Goal: Task Accomplishment & Management: Manage account settings

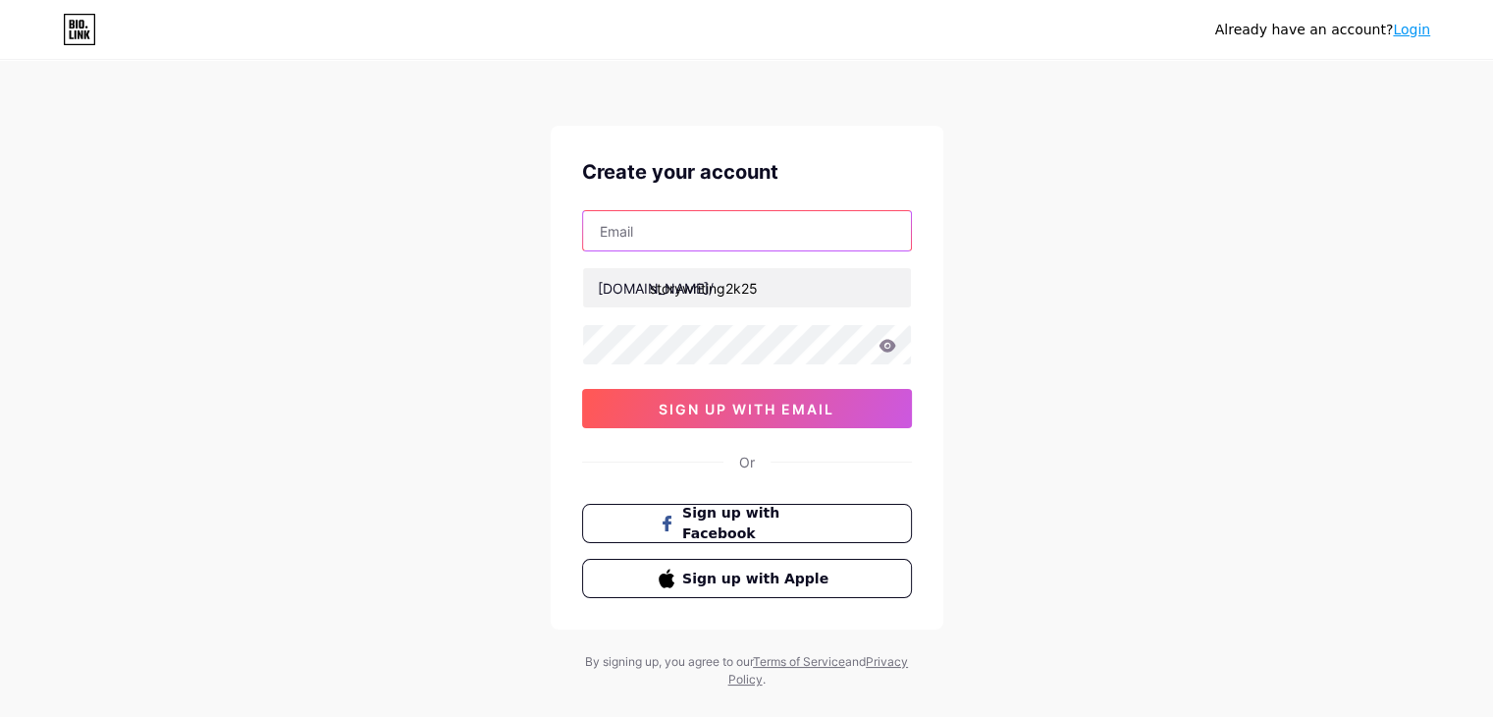
click at [667, 242] on input "text" at bounding box center [747, 230] width 328 height 39
click at [741, 219] on input "text" at bounding box center [747, 230] width 328 height 39
click at [725, 233] on input "harryerin" at bounding box center [747, 230] width 328 height 39
type input "[EMAIL_ADDRESS][DOMAIN_NAME]"
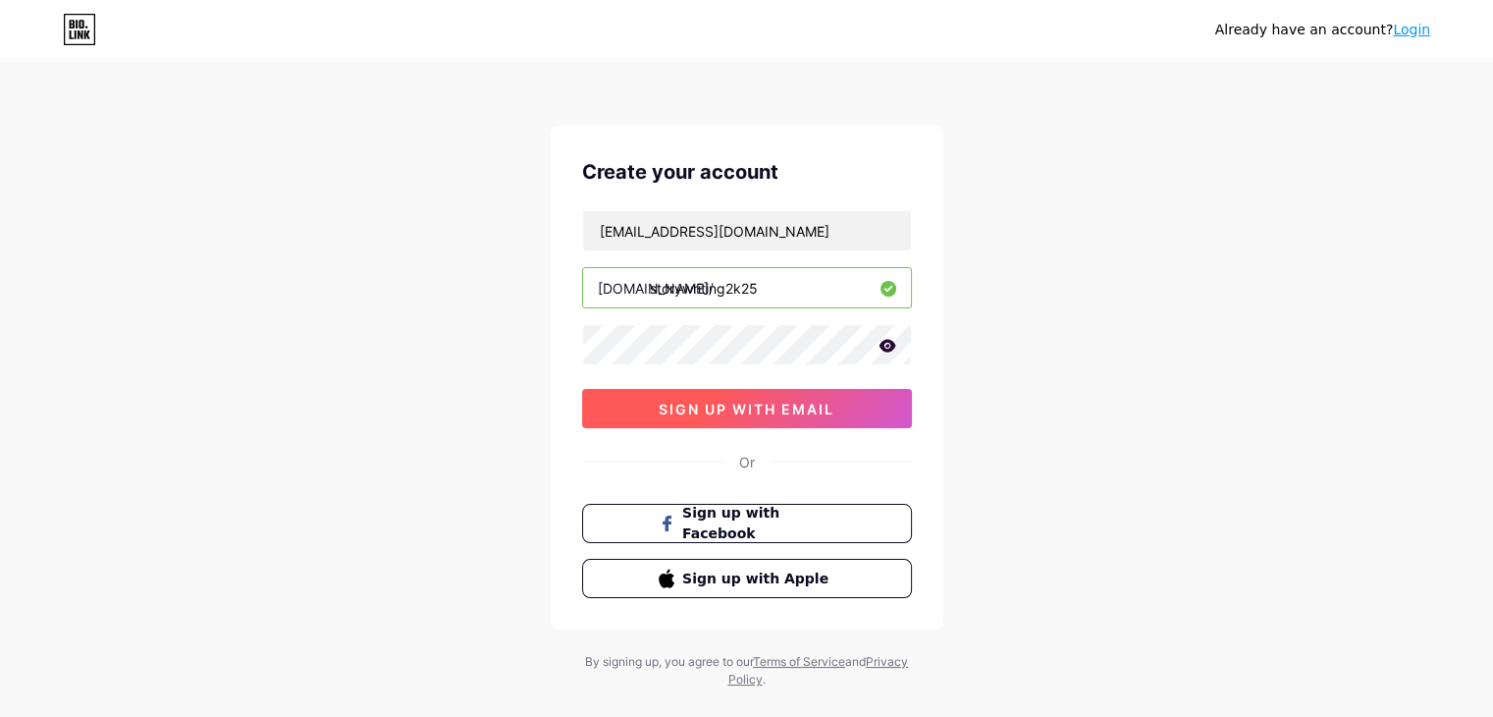
click at [766, 407] on span "sign up with email" at bounding box center [747, 409] width 176 height 17
click at [885, 340] on icon at bounding box center [887, 345] width 17 height 13
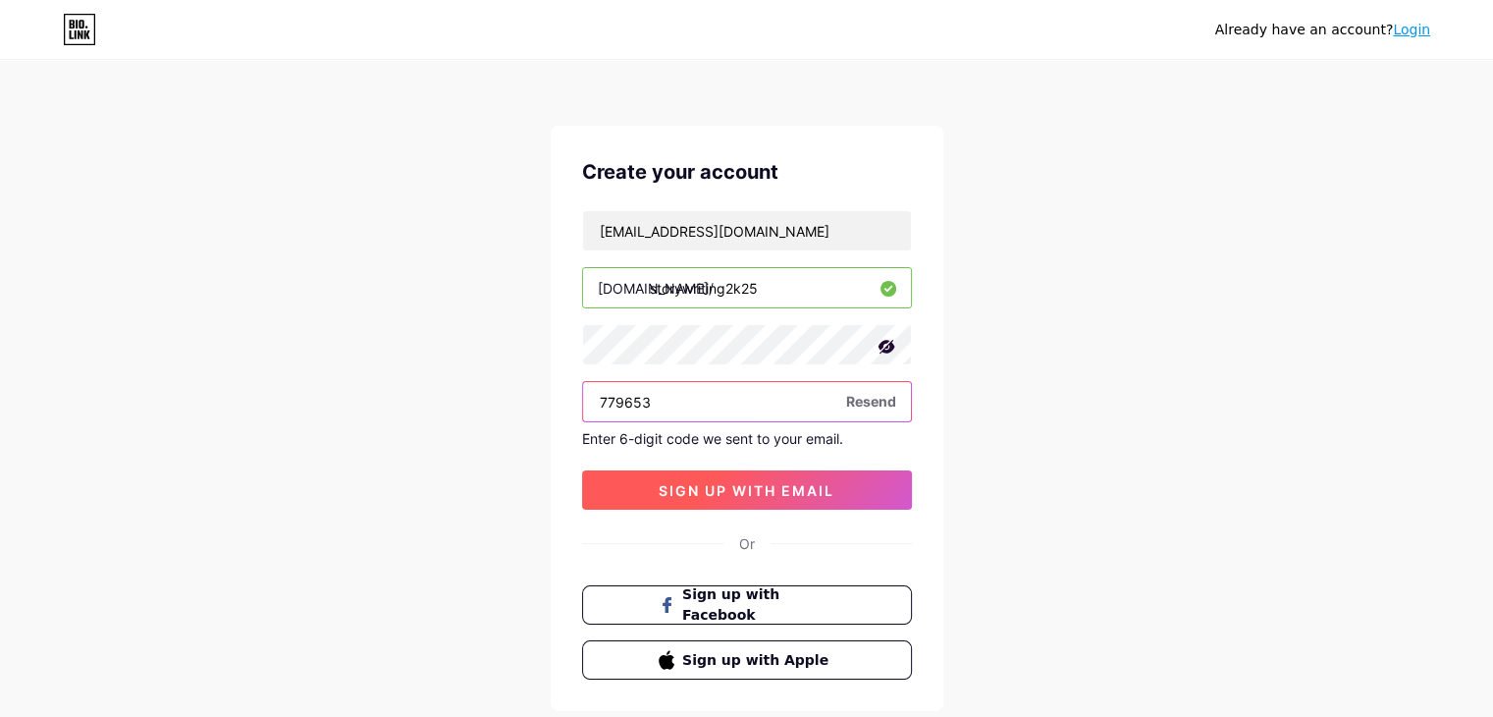
type input "779653"
click at [672, 488] on span "sign up with email" at bounding box center [747, 490] width 176 height 17
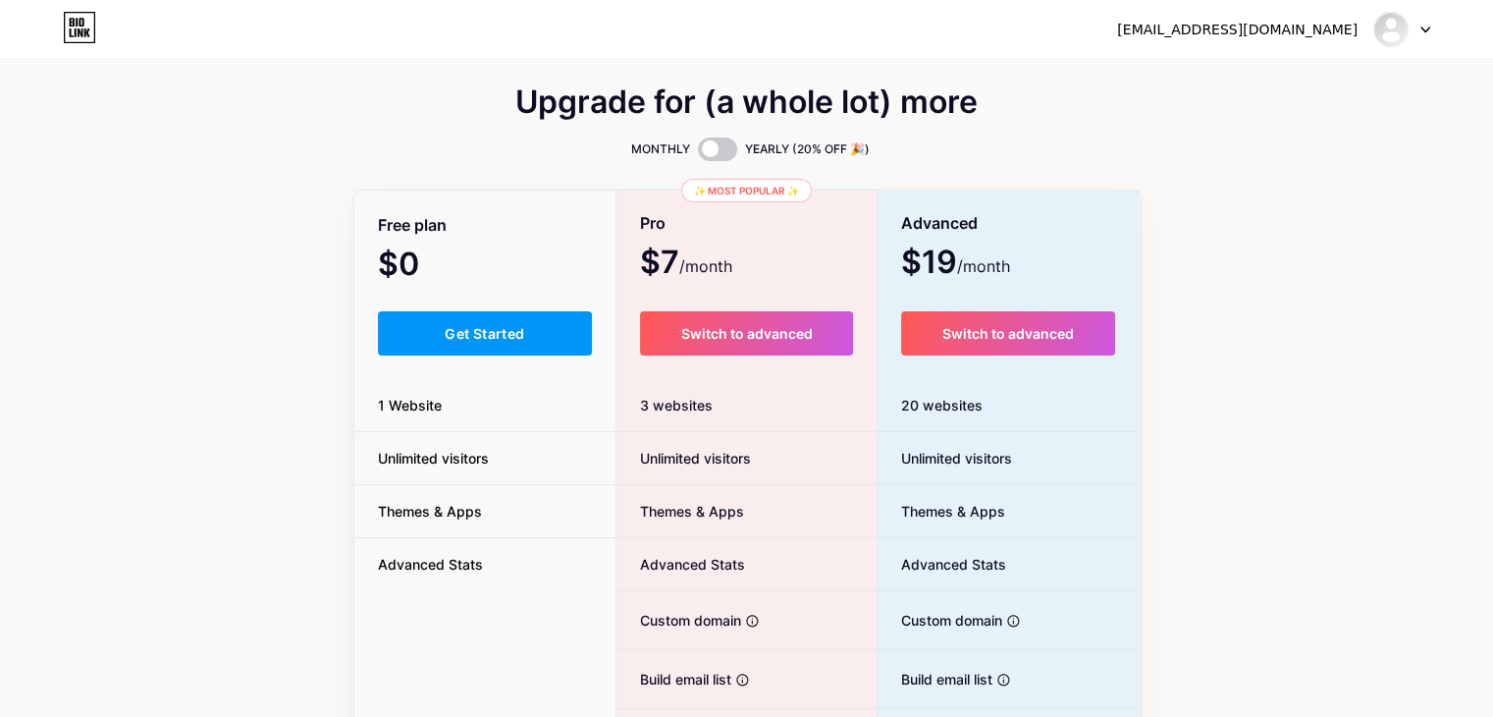
click at [510, 358] on div "Free plan $0 /month Get Started 1 Website Unlimited visitors Themes & Apps Adva…" at bounding box center [485, 538] width 262 height 693
click at [516, 348] on button "Get Started" at bounding box center [485, 333] width 215 height 44
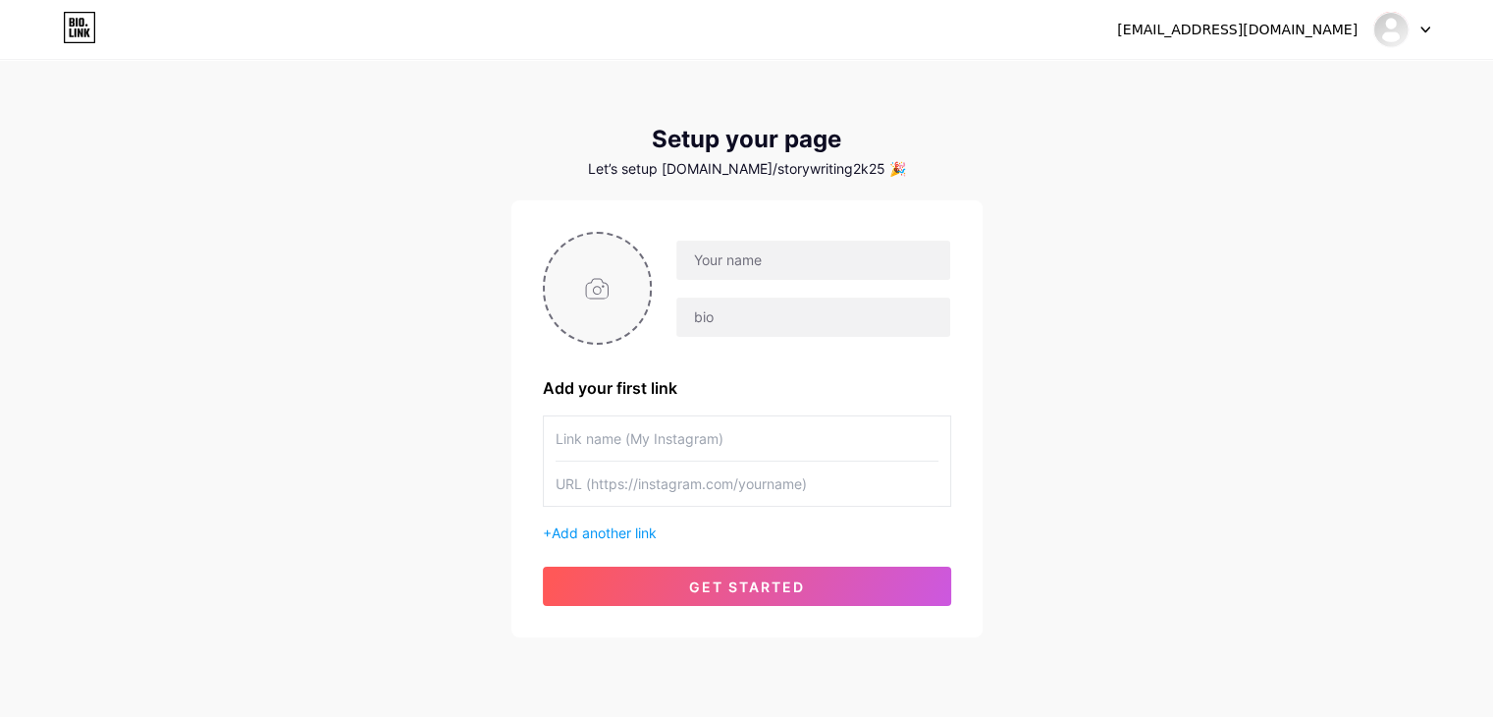
click at [593, 268] on input "file" at bounding box center [598, 288] width 106 height 109
type input "C:\fakepath\logo1.png"
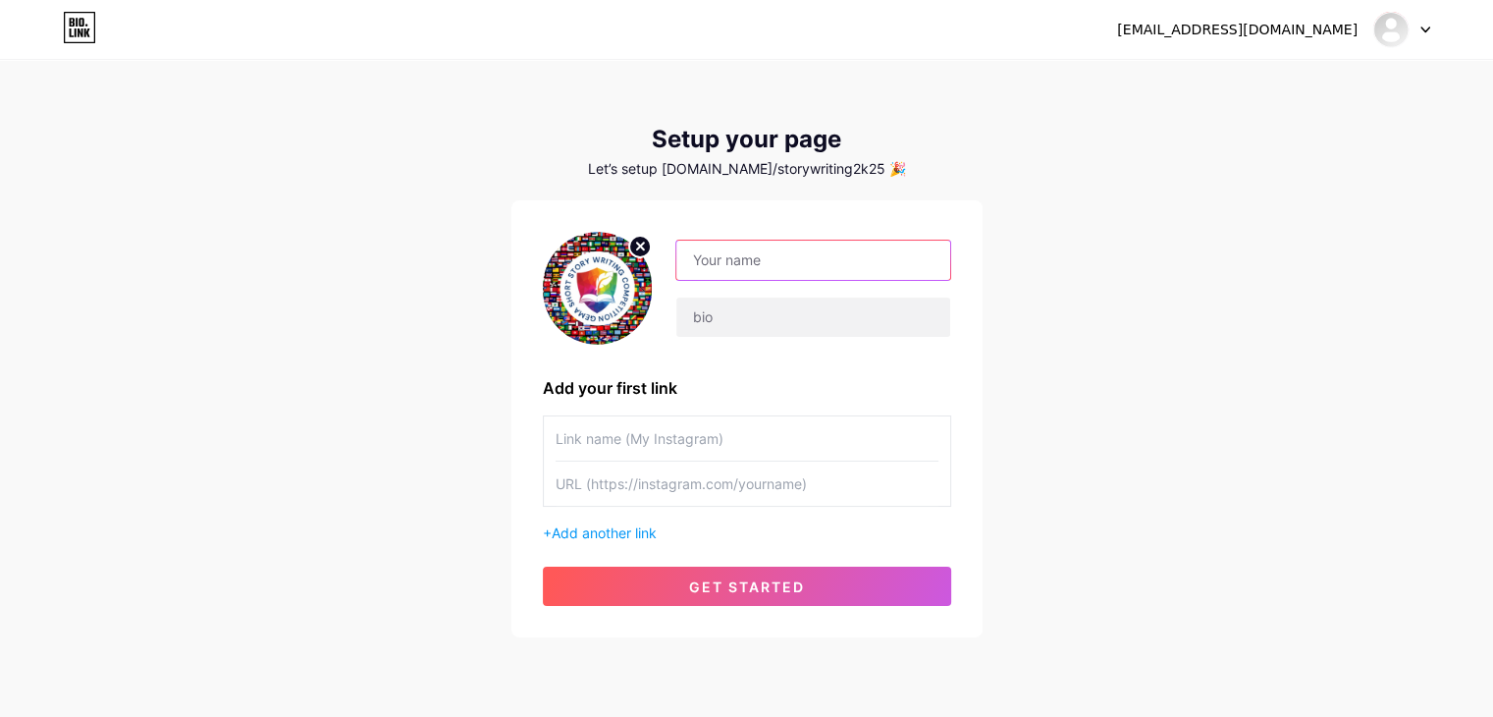
click at [828, 250] on input "text" at bounding box center [812, 260] width 273 height 39
type input "Story Writing Competition 2025"
click at [754, 435] on input "text" at bounding box center [747, 438] width 383 height 44
type input "Visit Our Website"
click at [703, 483] on input "text" at bounding box center [747, 483] width 383 height 44
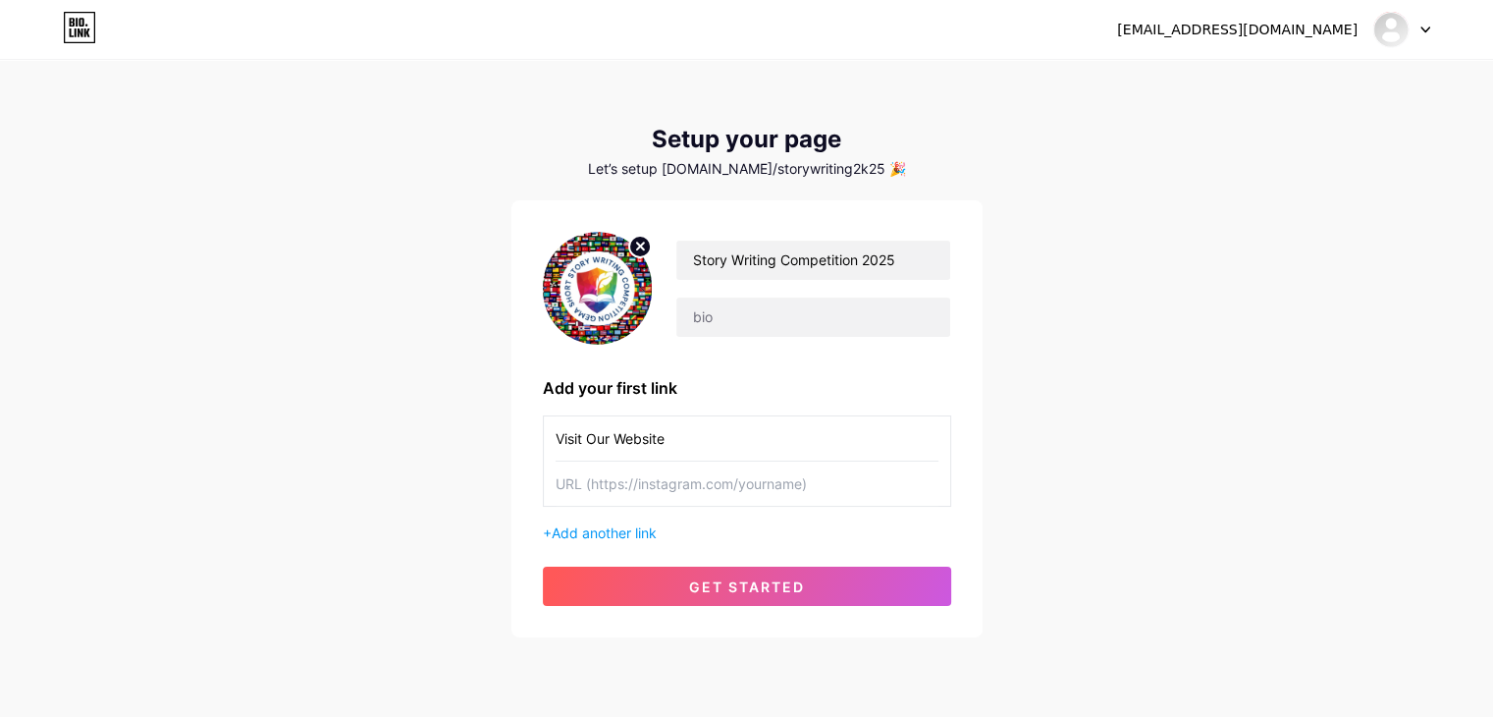
paste input "[URL][DOMAIN_NAME]"
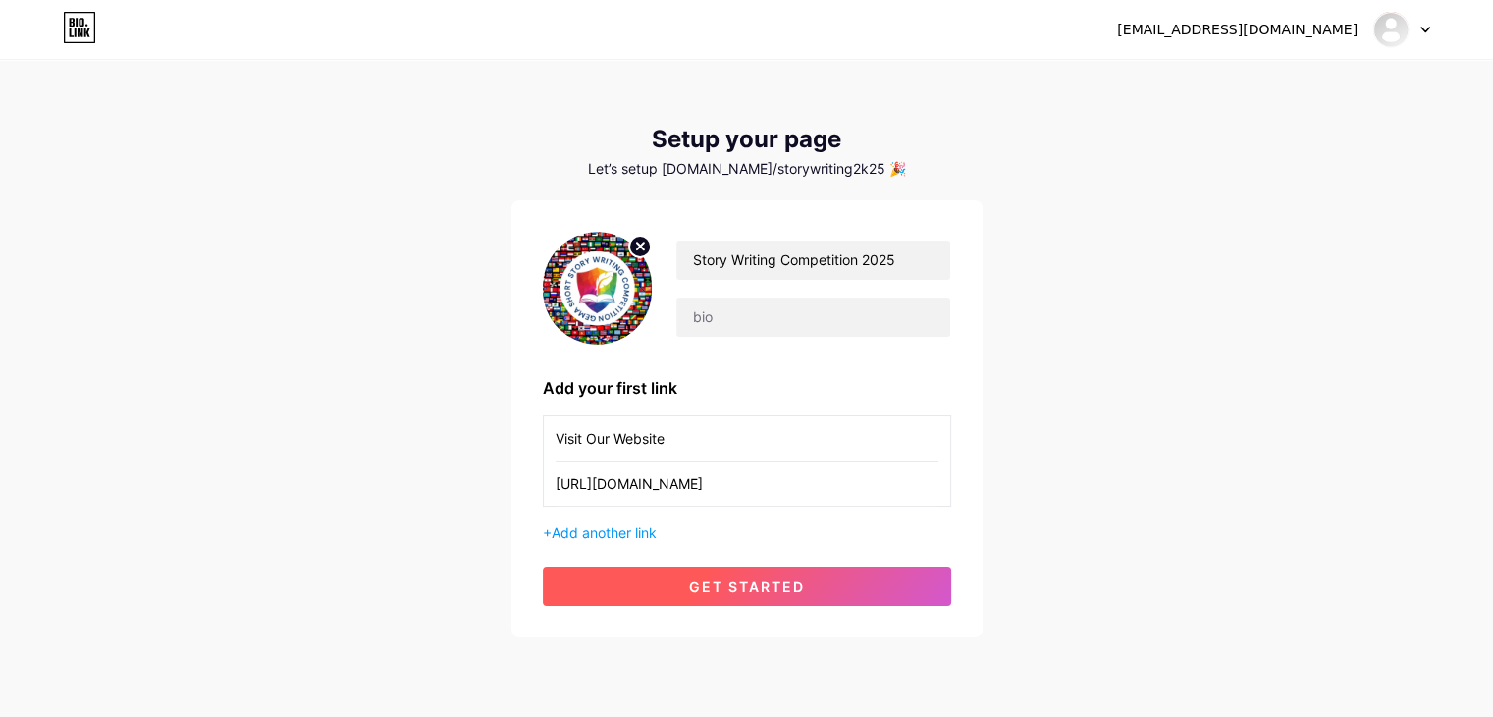
type input "[URL][DOMAIN_NAME]"
click at [715, 580] on span "get started" at bounding box center [747, 586] width 116 height 17
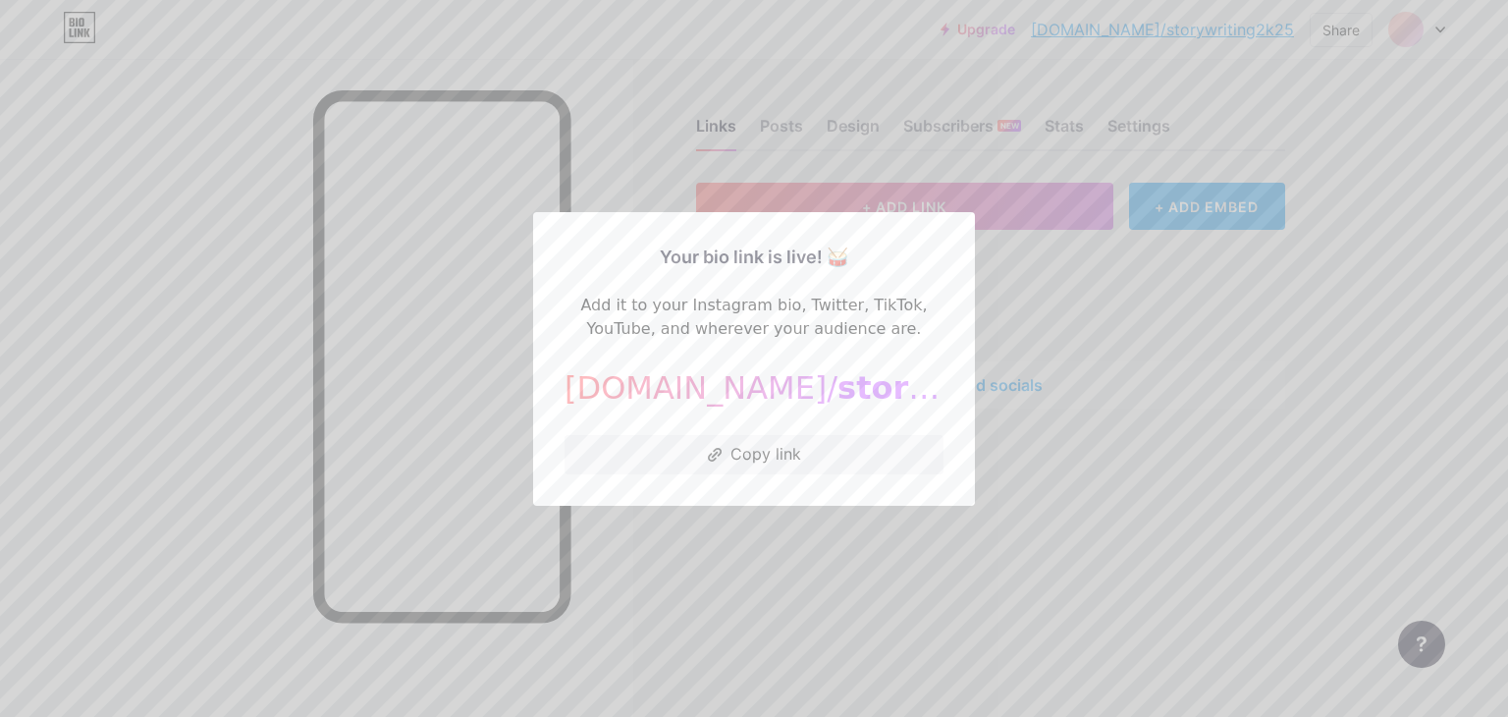
click at [1179, 320] on div at bounding box center [754, 358] width 1508 height 717
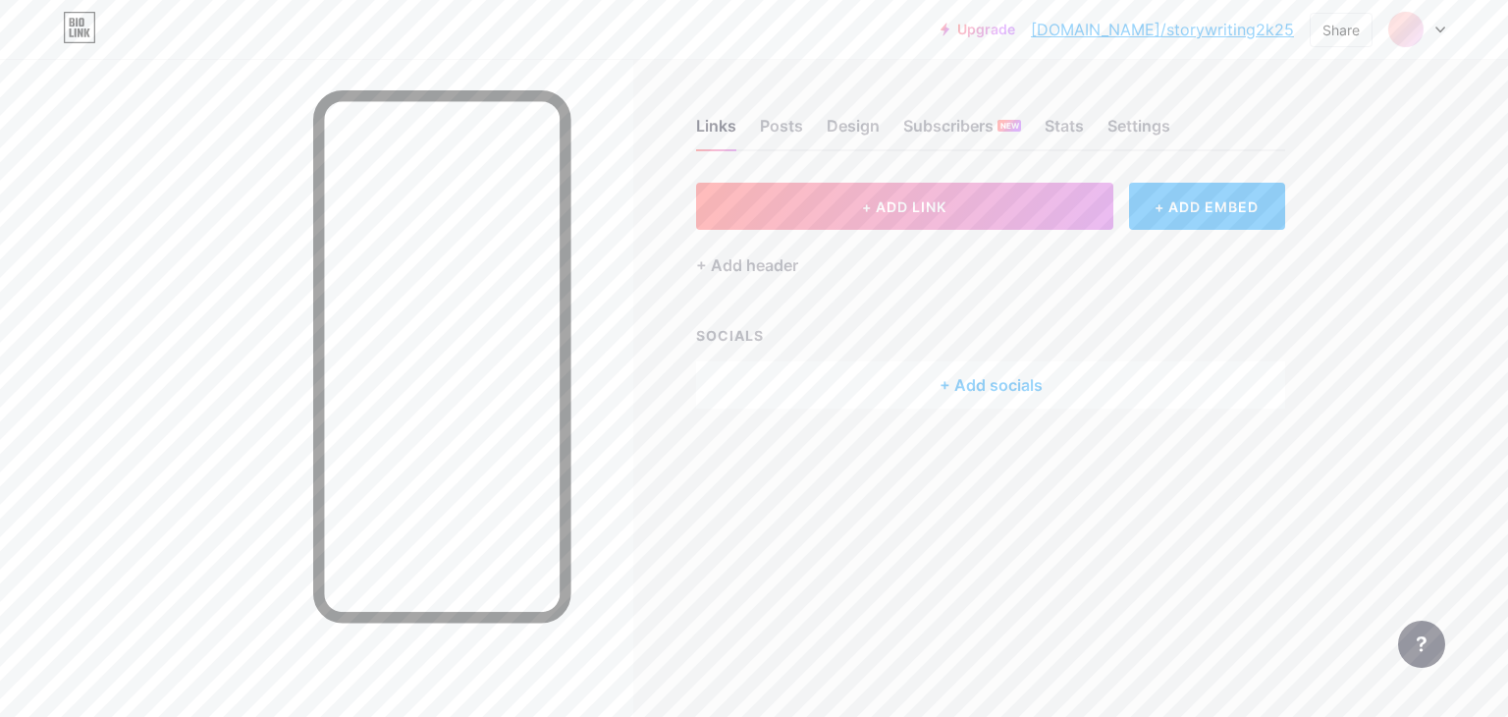
click at [975, 399] on div "+ Add socials" at bounding box center [990, 384] width 589 height 47
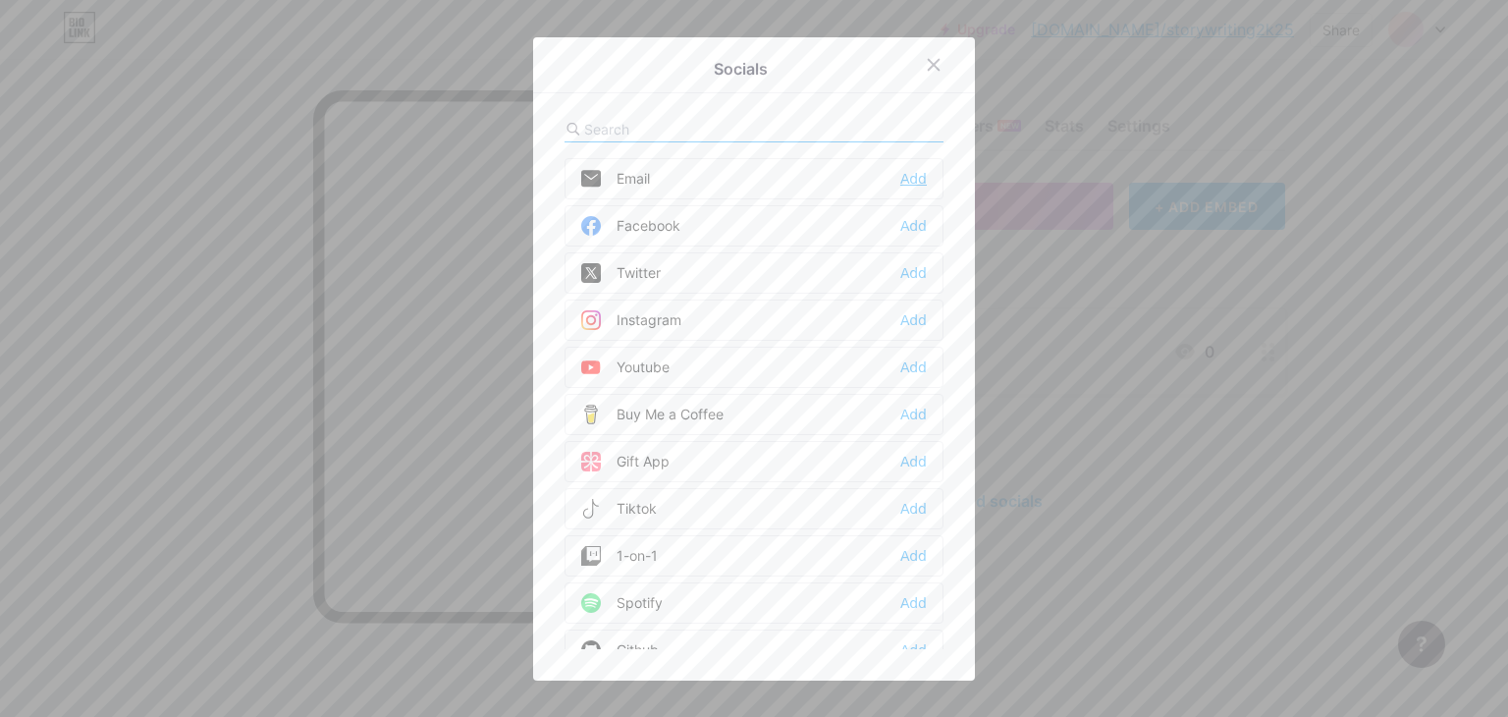
click at [900, 175] on div "Add" at bounding box center [913, 179] width 27 height 20
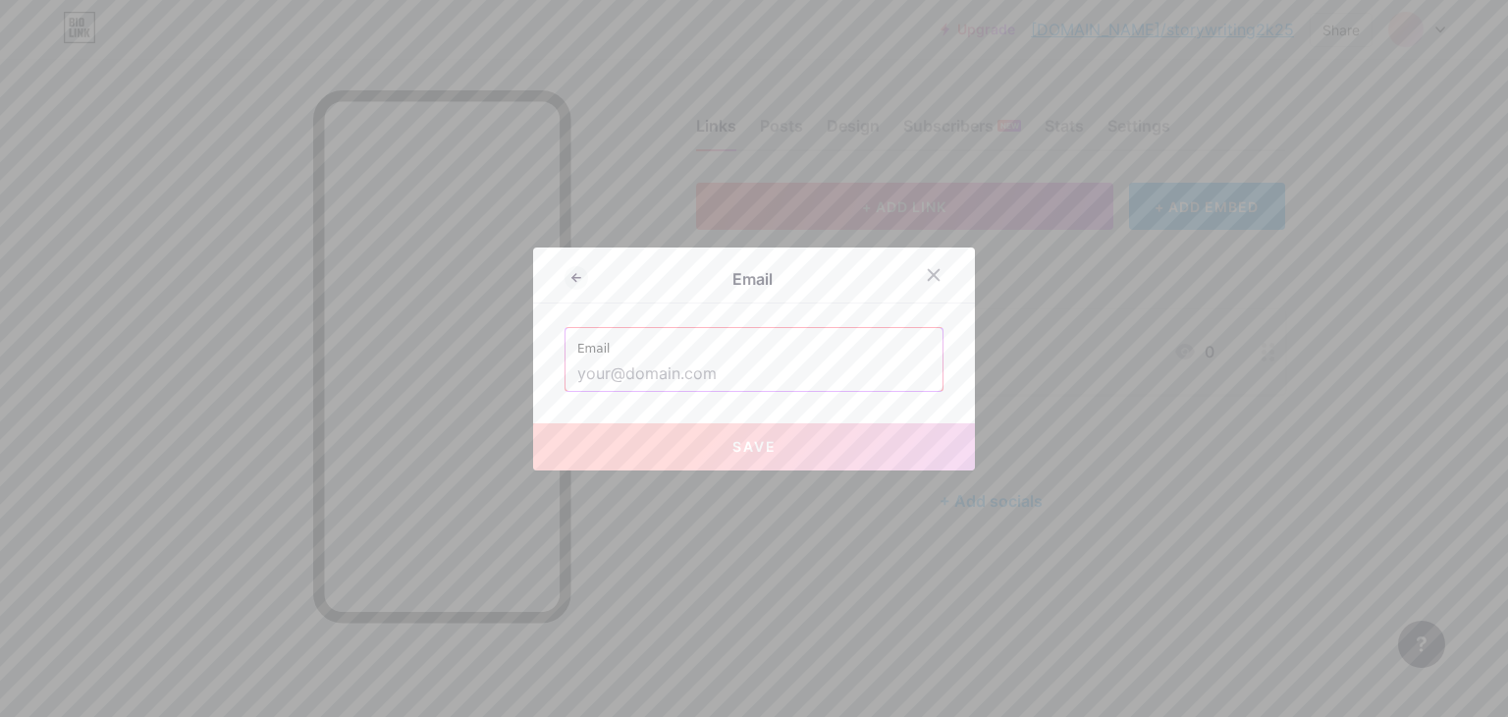
click at [668, 367] on input "text" at bounding box center [753, 373] width 353 height 33
paste input "[EMAIL_ADDRESS][DOMAIN_NAME]"
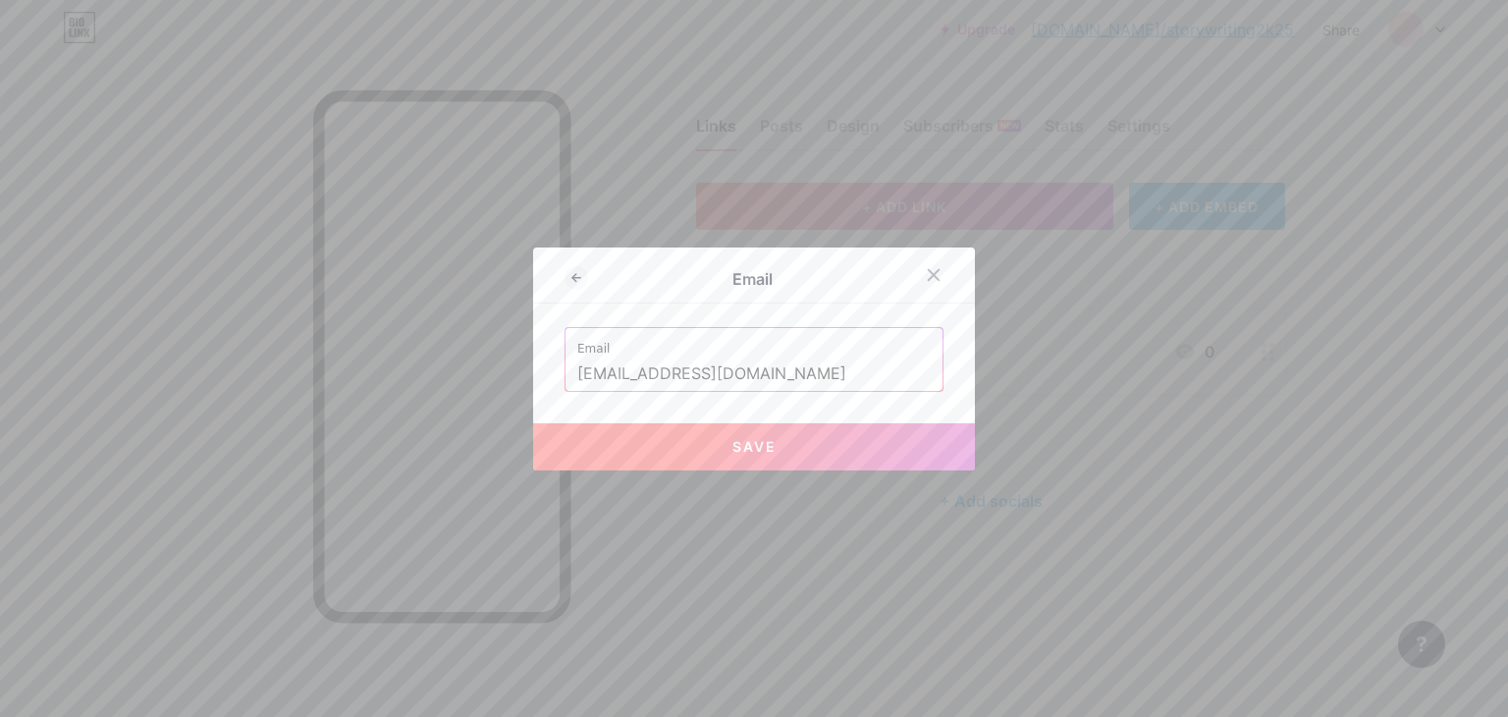
click at [720, 423] on button "Save" at bounding box center [754, 446] width 442 height 47
type input "mailto:[EMAIL_ADDRESS][DOMAIN_NAME]"
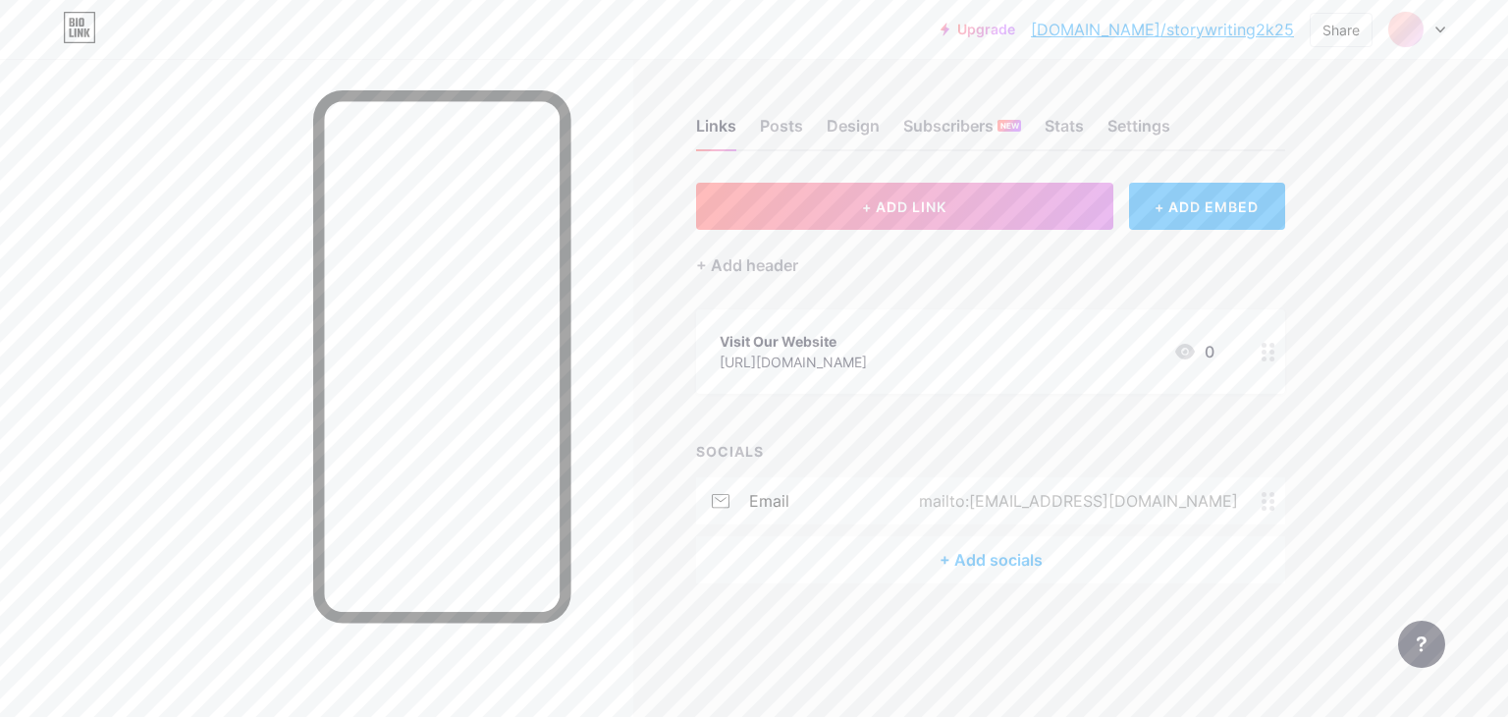
click at [1016, 563] on div "+ Add socials" at bounding box center [990, 559] width 589 height 47
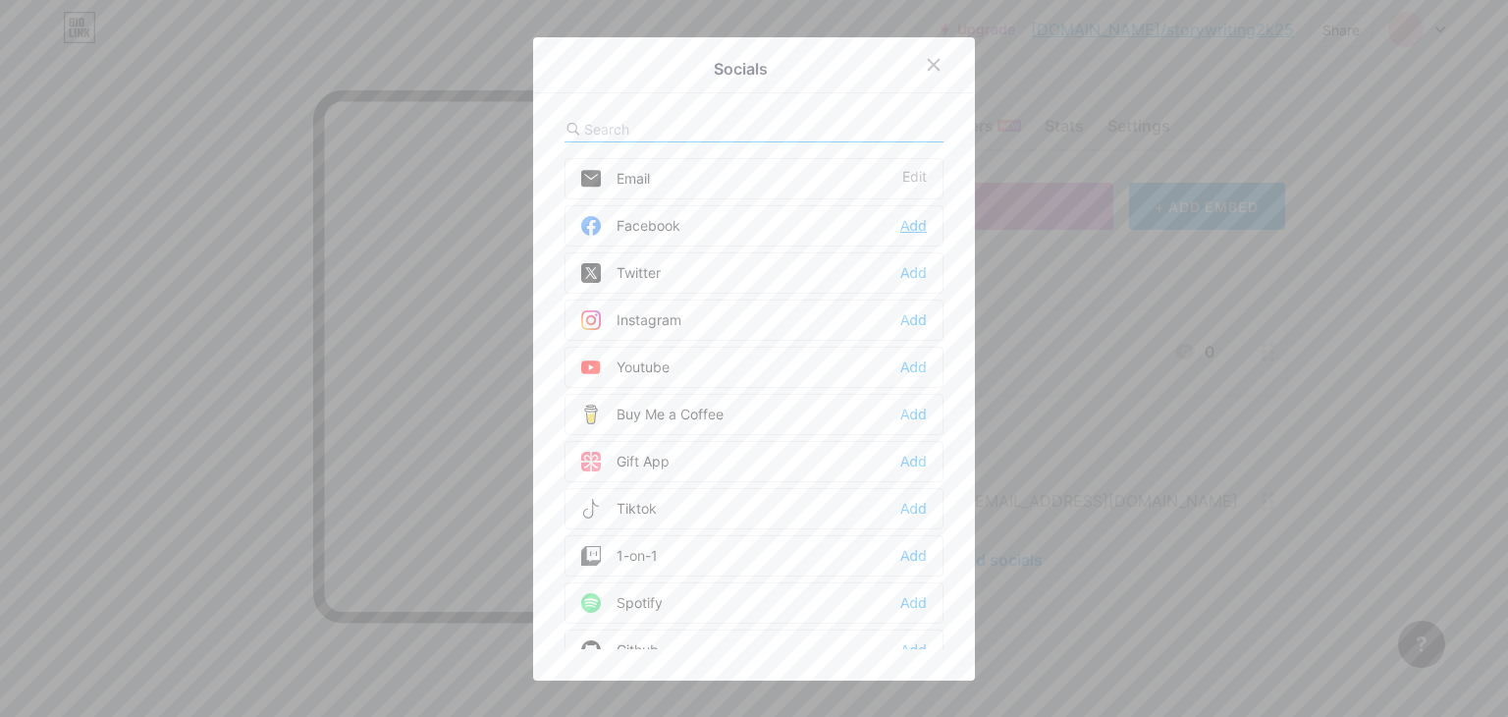
click at [905, 225] on div "Add" at bounding box center [913, 226] width 27 height 20
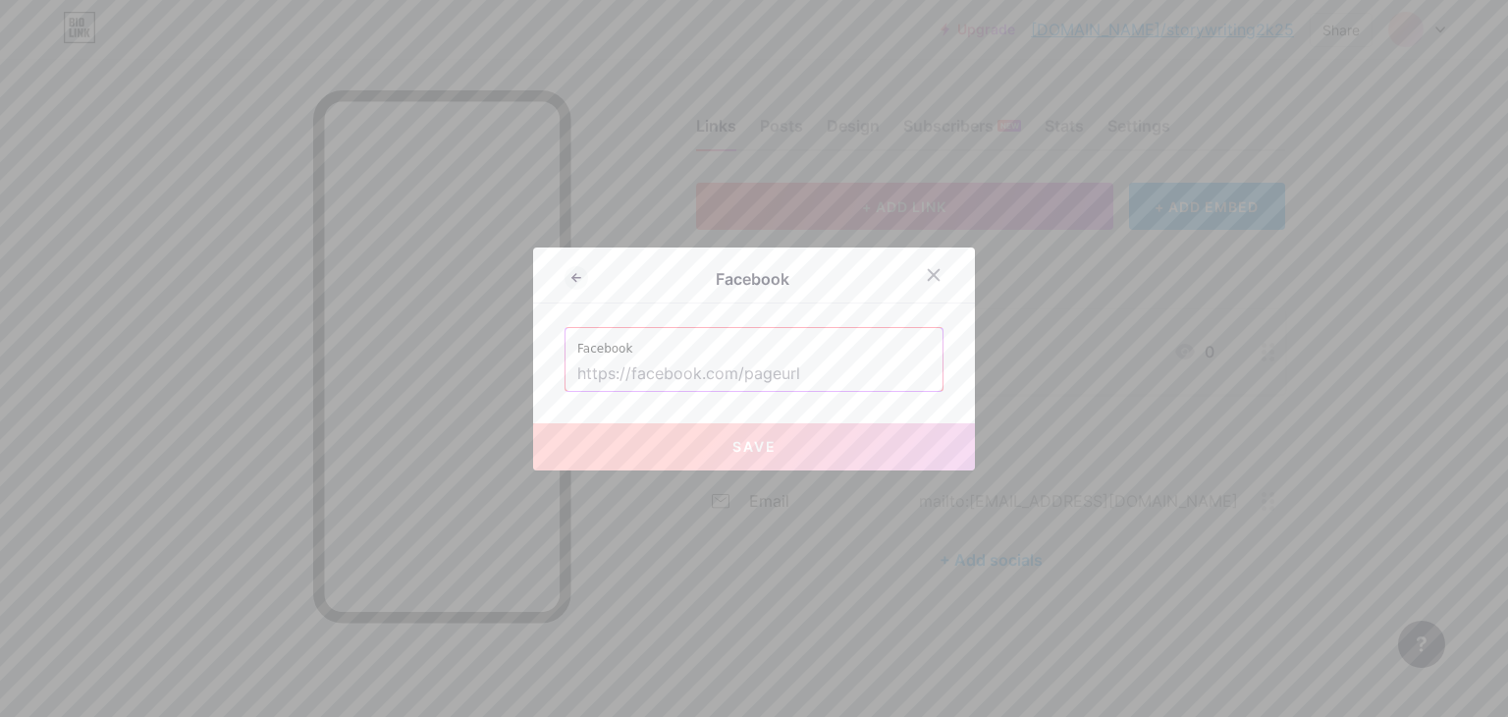
click at [782, 374] on input "text" at bounding box center [753, 373] width 353 height 33
paste input "[URL][DOMAIN_NAME]"
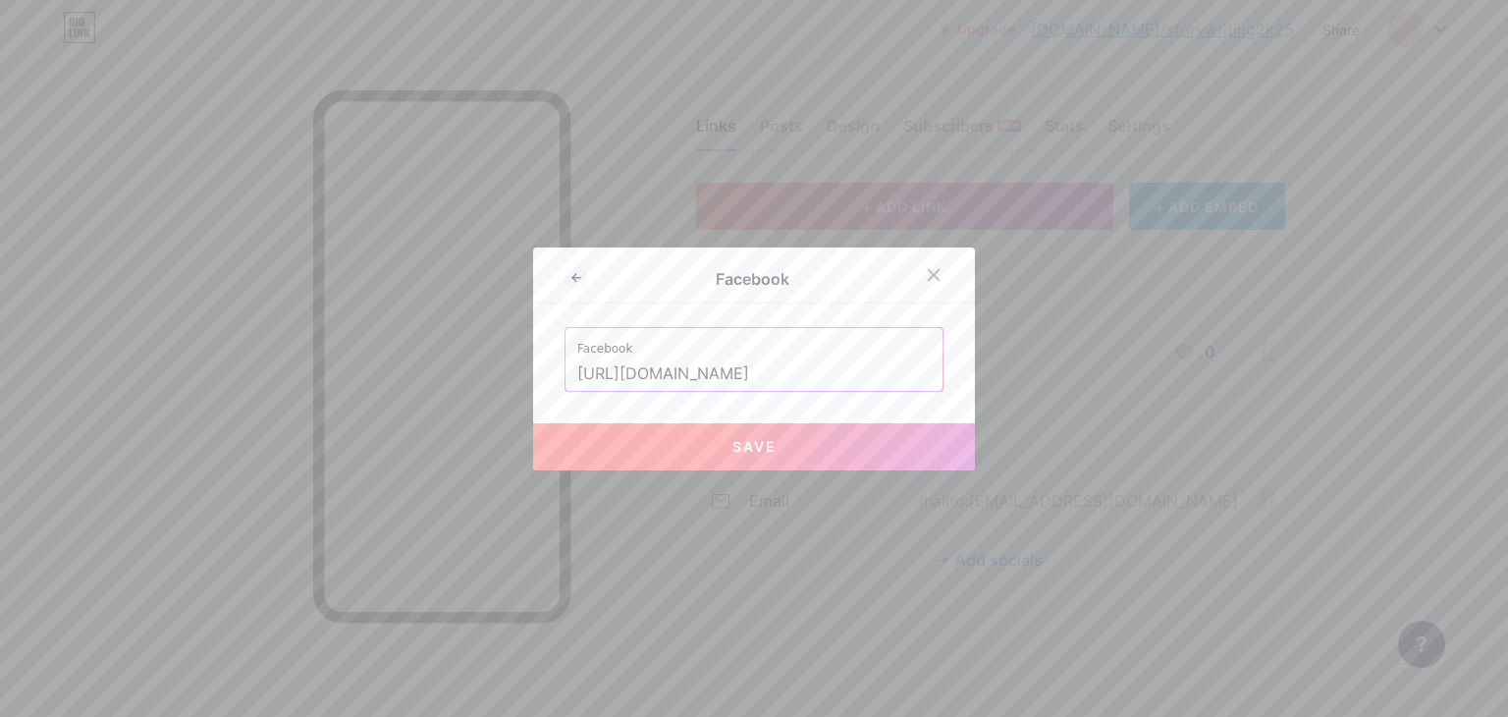
type input "[URL][DOMAIN_NAME]"
click at [766, 452] on span "Save" at bounding box center [754, 446] width 44 height 17
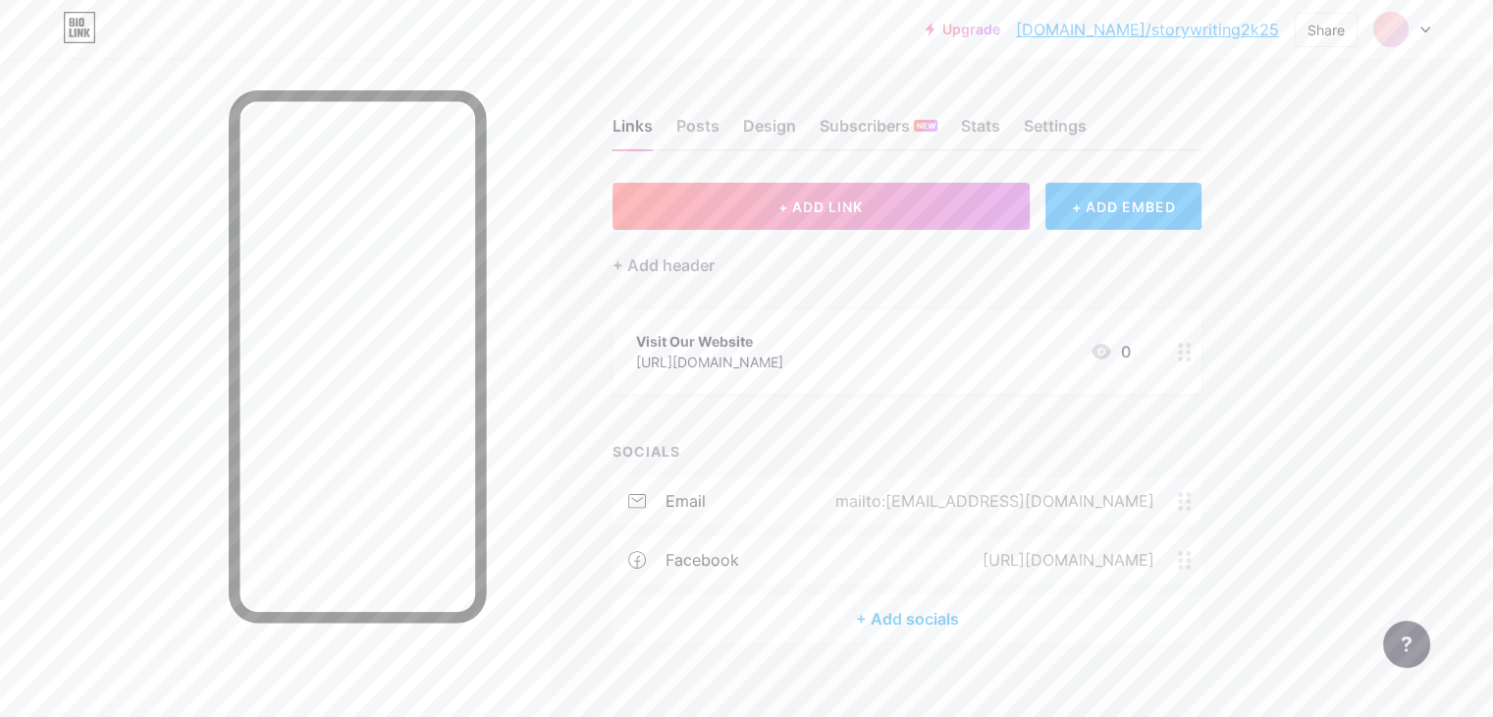
click at [986, 608] on div "+ Add socials" at bounding box center [907, 618] width 589 height 47
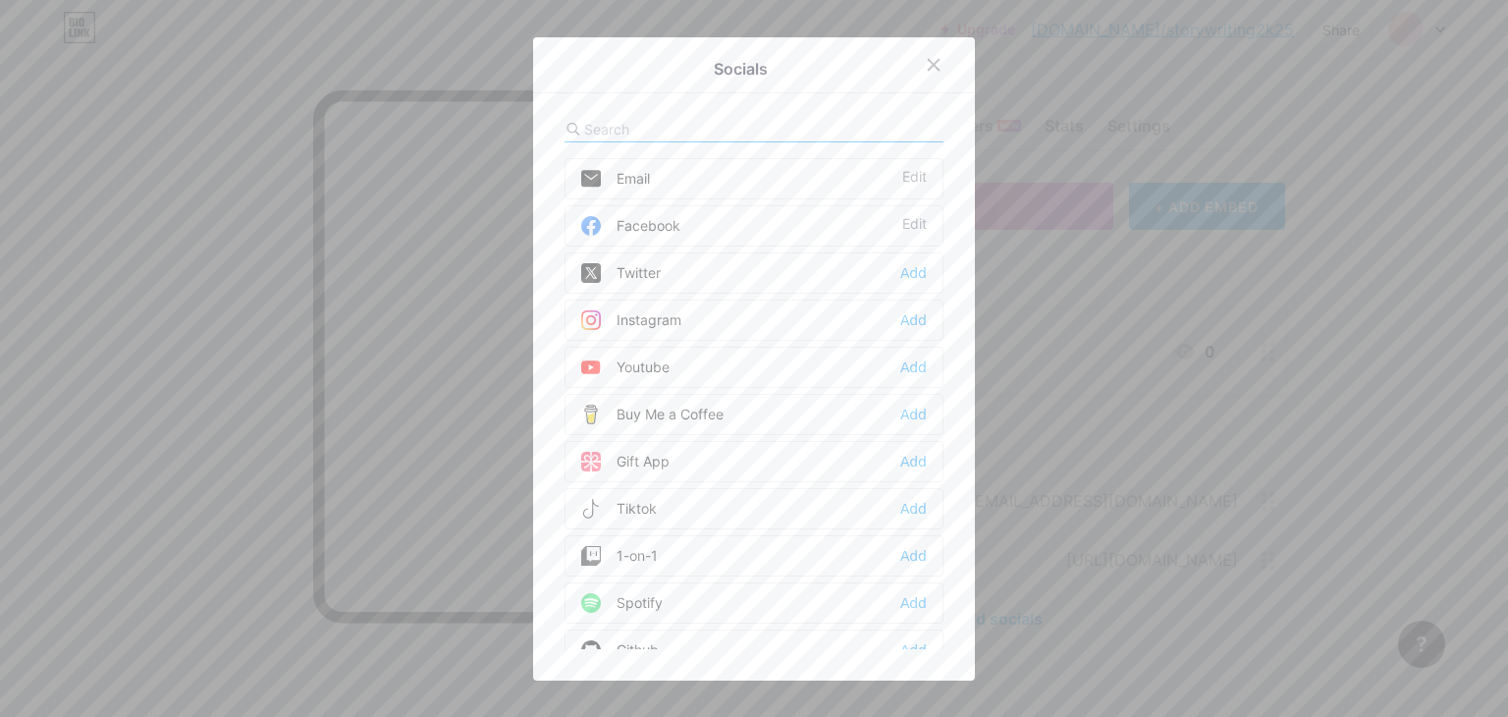
click at [900, 316] on div "Add" at bounding box center [913, 320] width 27 height 20
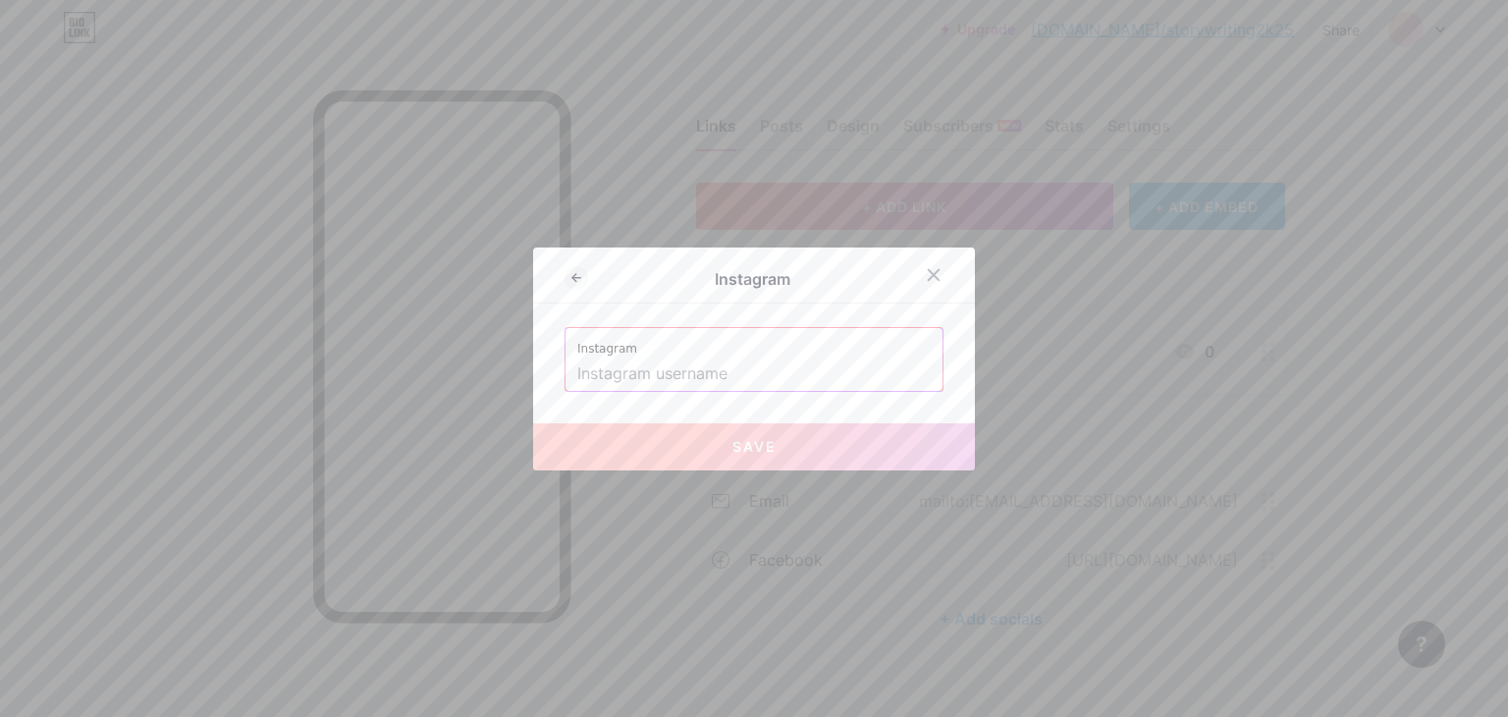
click at [809, 357] on input "text" at bounding box center [753, 373] width 353 height 33
paste input "[URL][DOMAIN_NAME]"
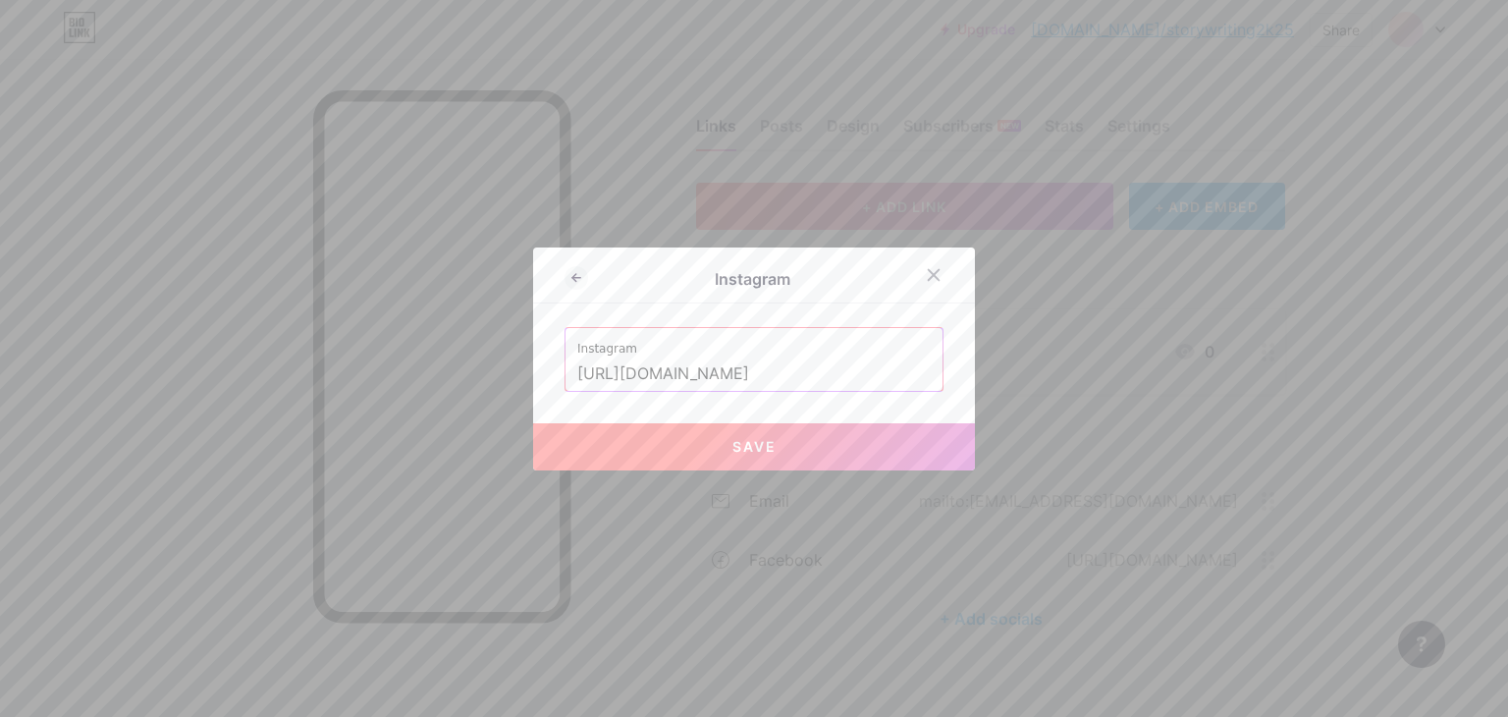
type input "[URL][DOMAIN_NAME]"
click at [752, 436] on button "Save" at bounding box center [754, 446] width 442 height 47
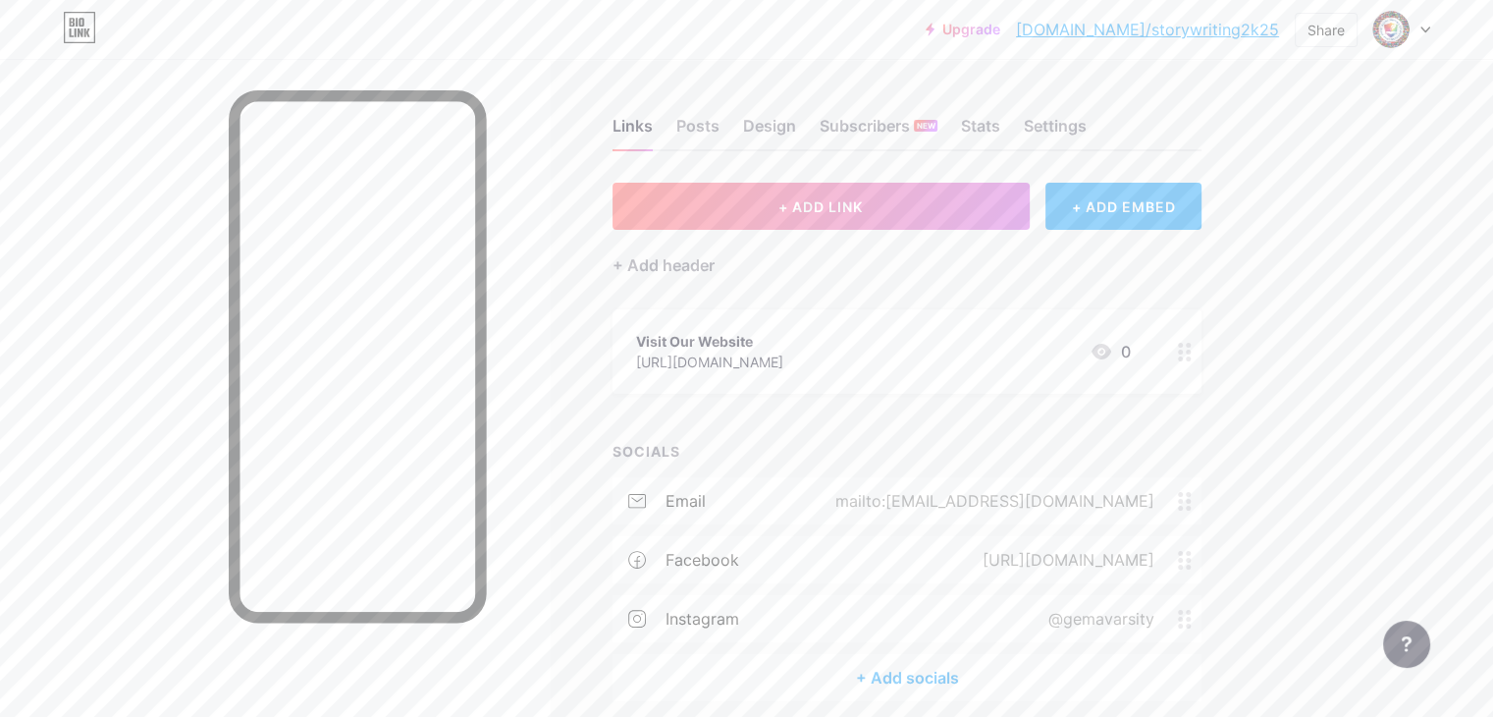
click at [918, 678] on div "+ Add socials" at bounding box center [907, 677] width 589 height 47
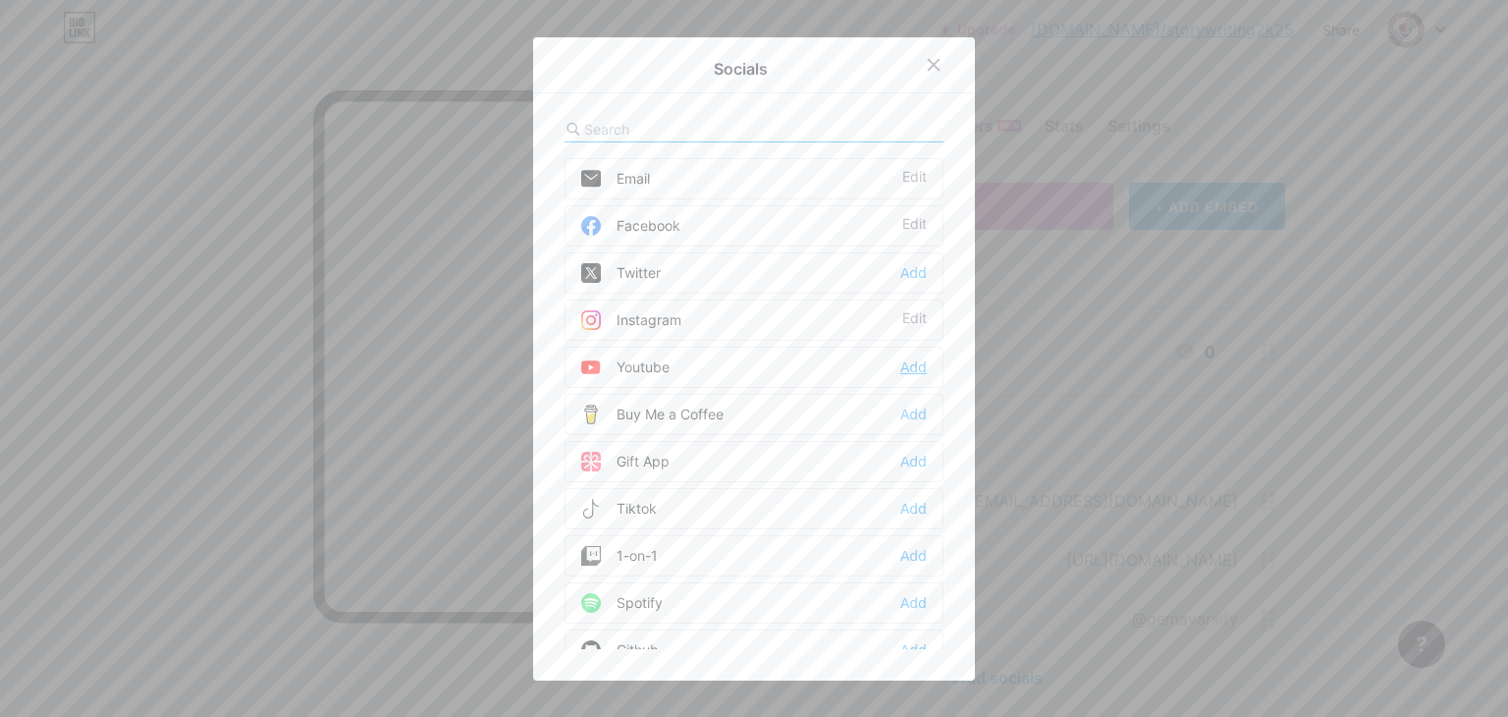
click at [903, 366] on div "Add" at bounding box center [913, 367] width 27 height 20
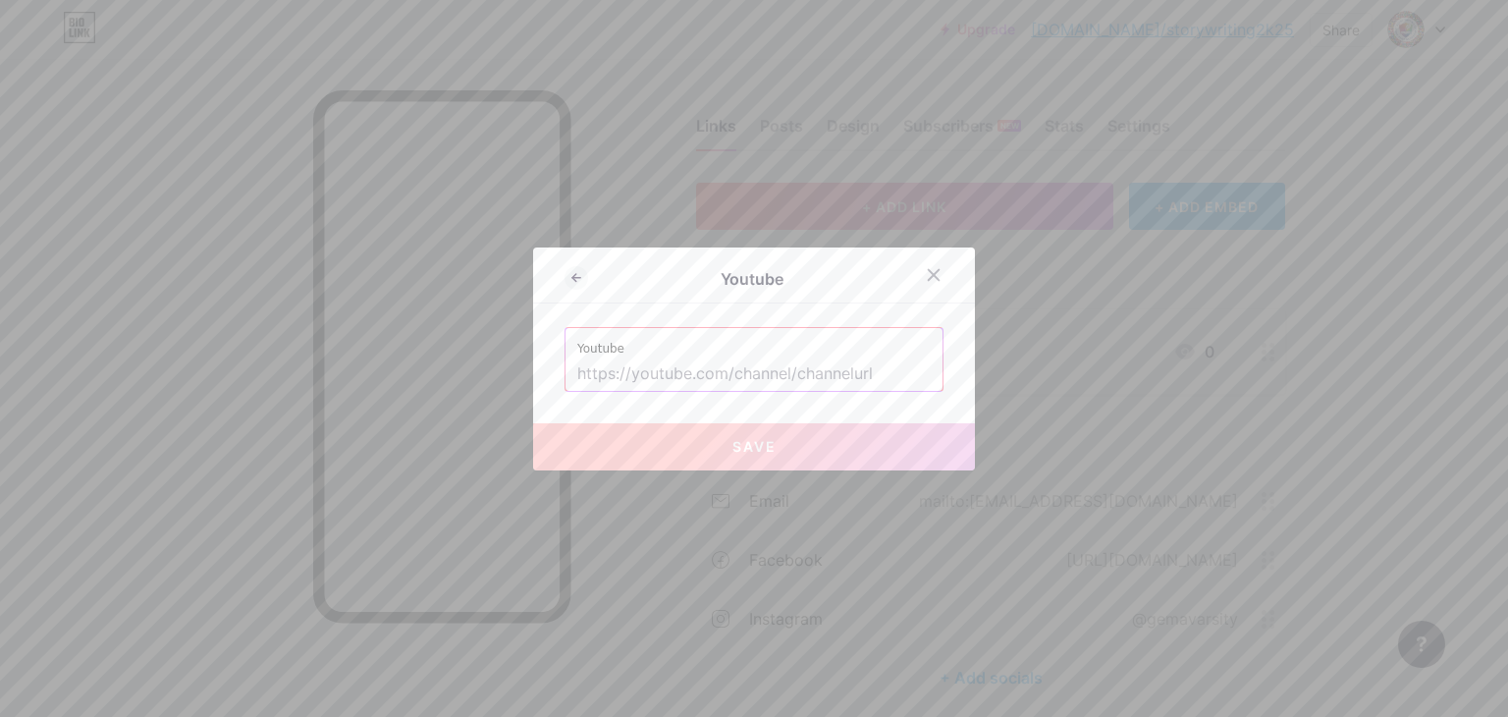
click at [853, 366] on input "text" at bounding box center [753, 373] width 353 height 33
paste input "[URL][DOMAIN_NAME]"
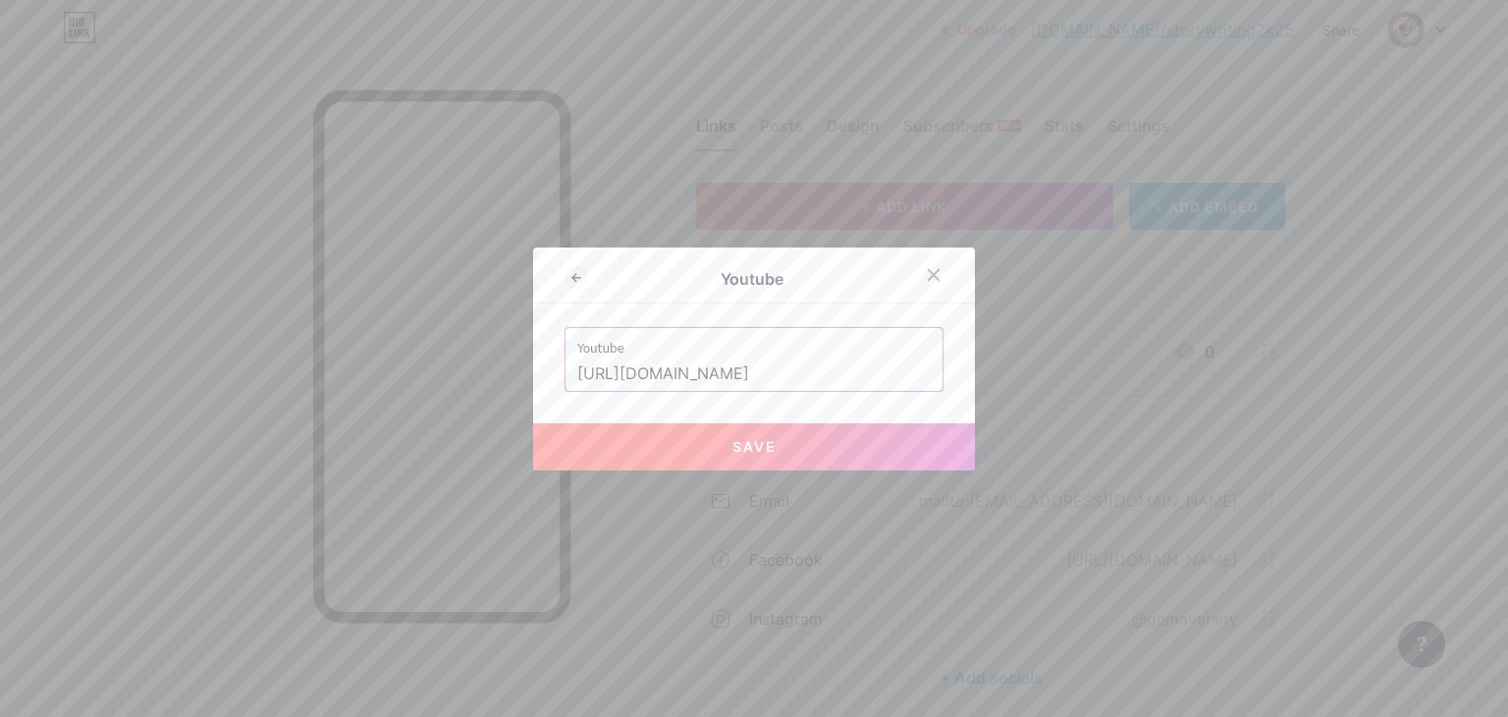
type input "[URL][DOMAIN_NAME]"
click at [813, 435] on button "Save" at bounding box center [754, 446] width 442 height 47
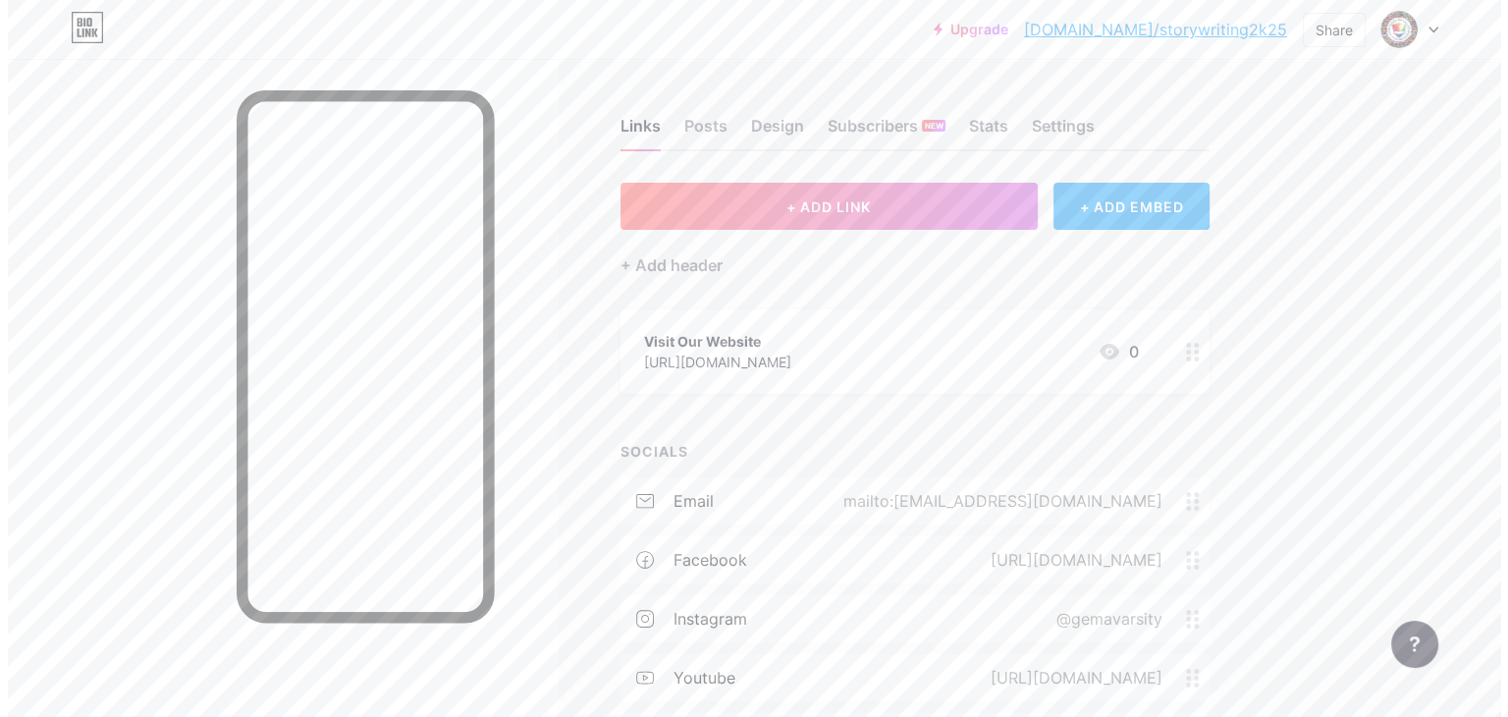
scroll to position [140, 0]
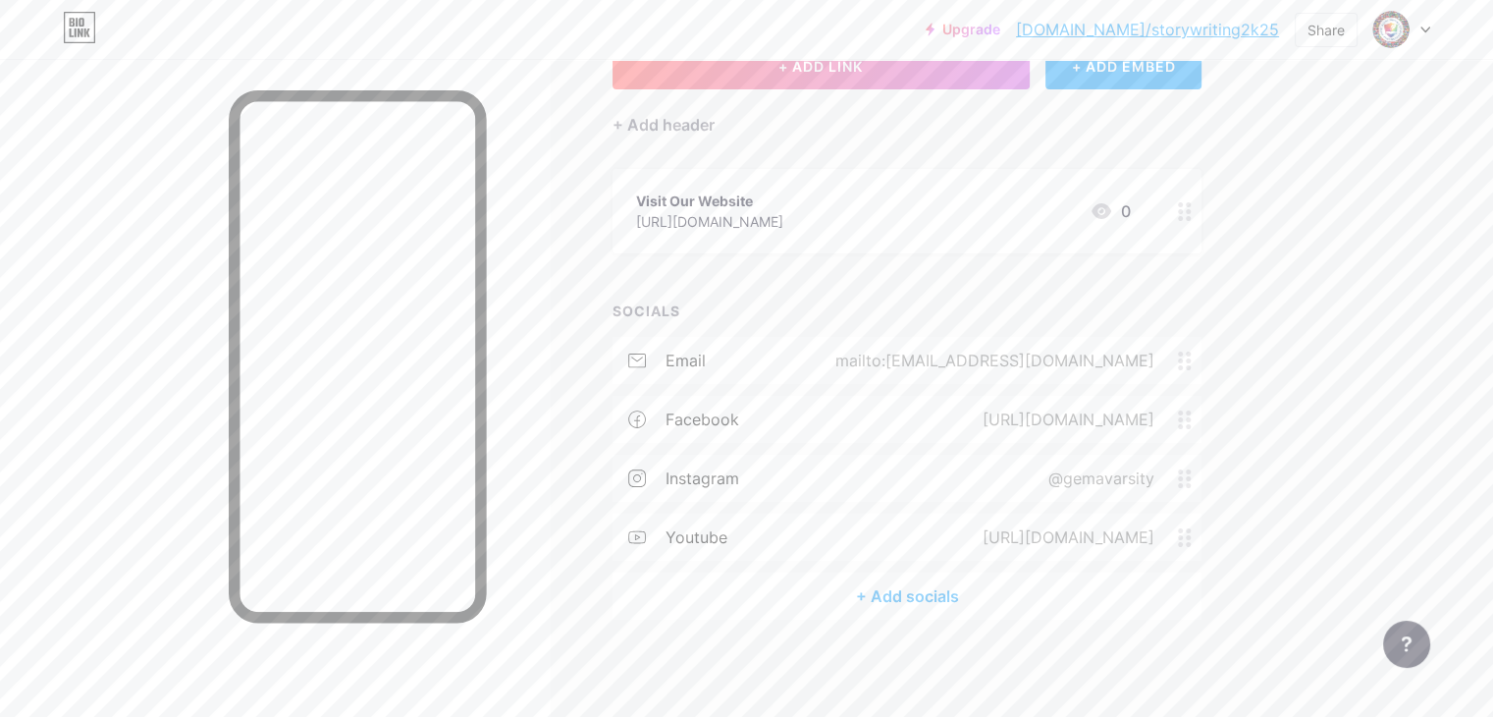
click at [809, 587] on div "+ Add socials" at bounding box center [907, 595] width 589 height 47
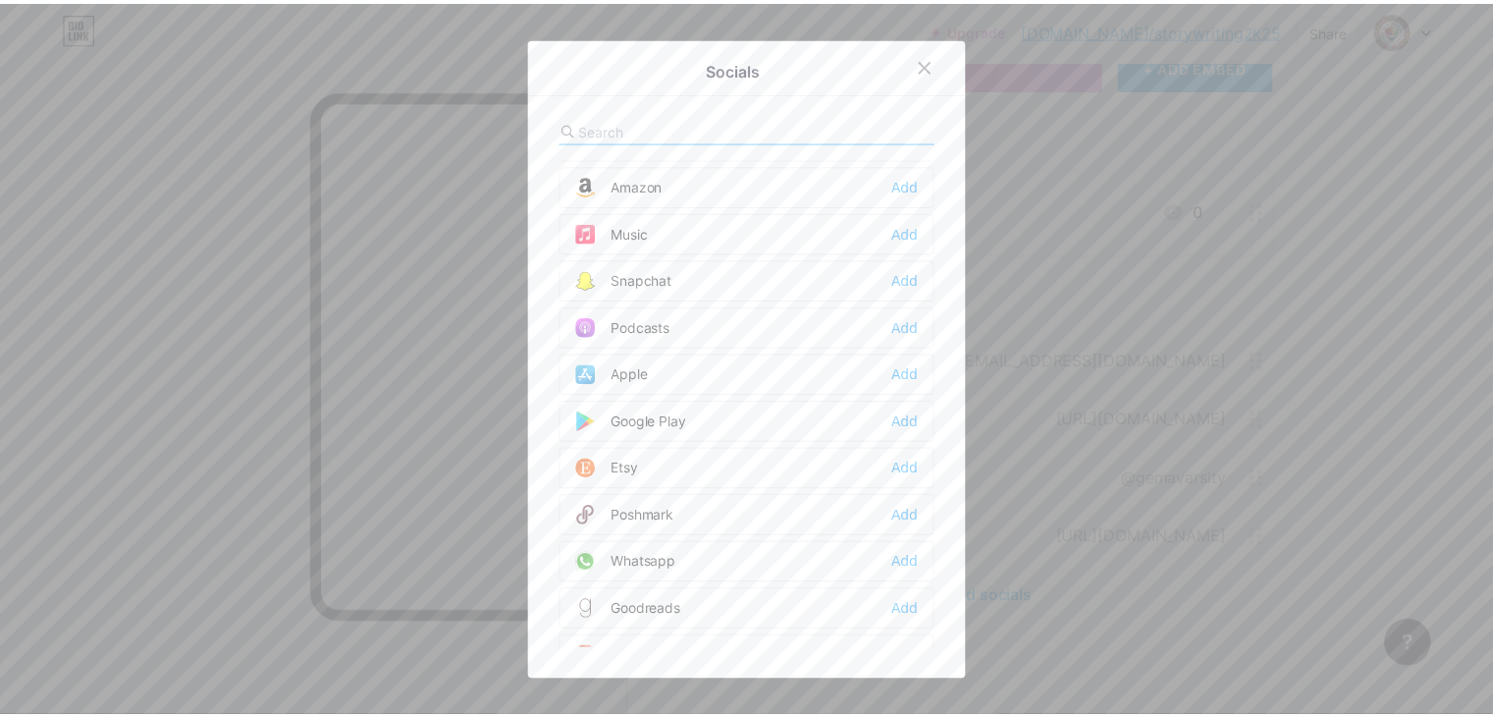
scroll to position [1473, 0]
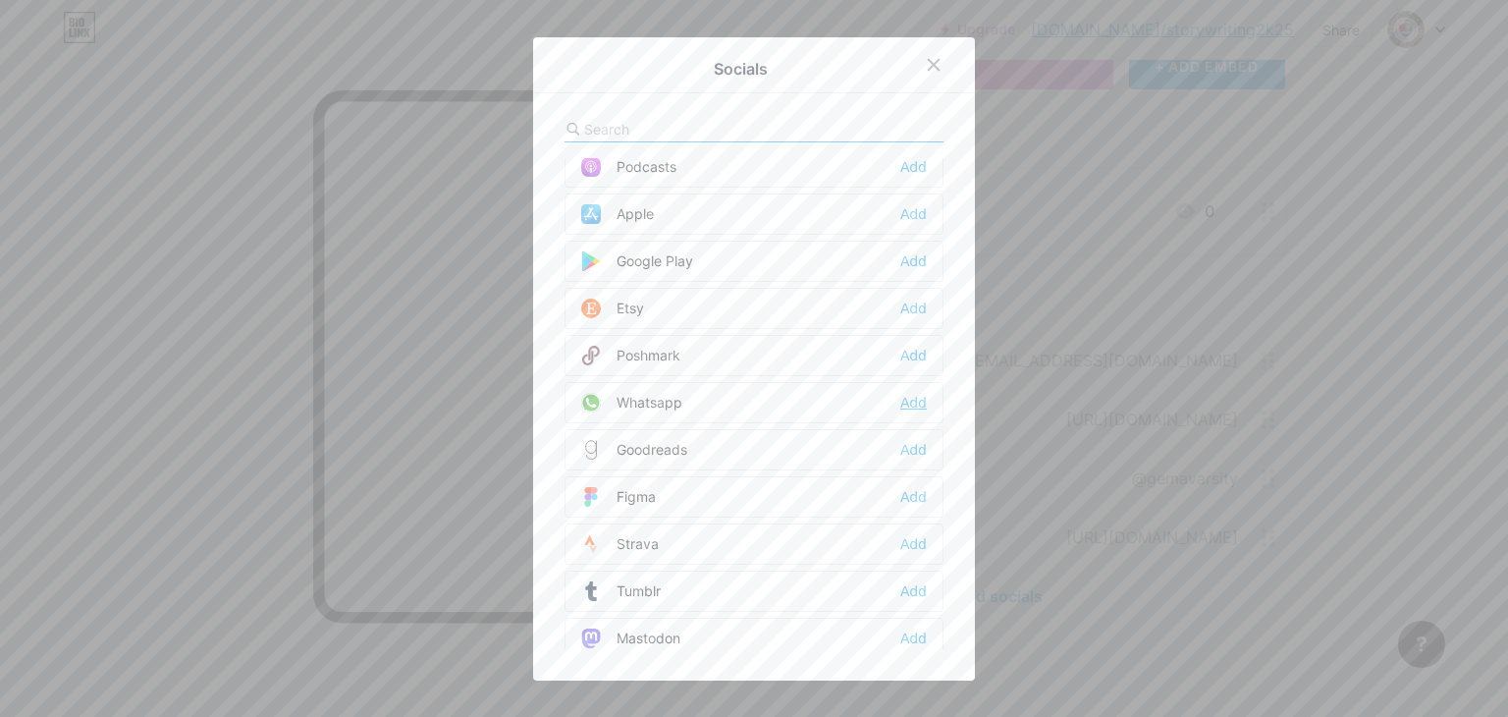
click at [907, 393] on div "Add" at bounding box center [913, 403] width 27 height 20
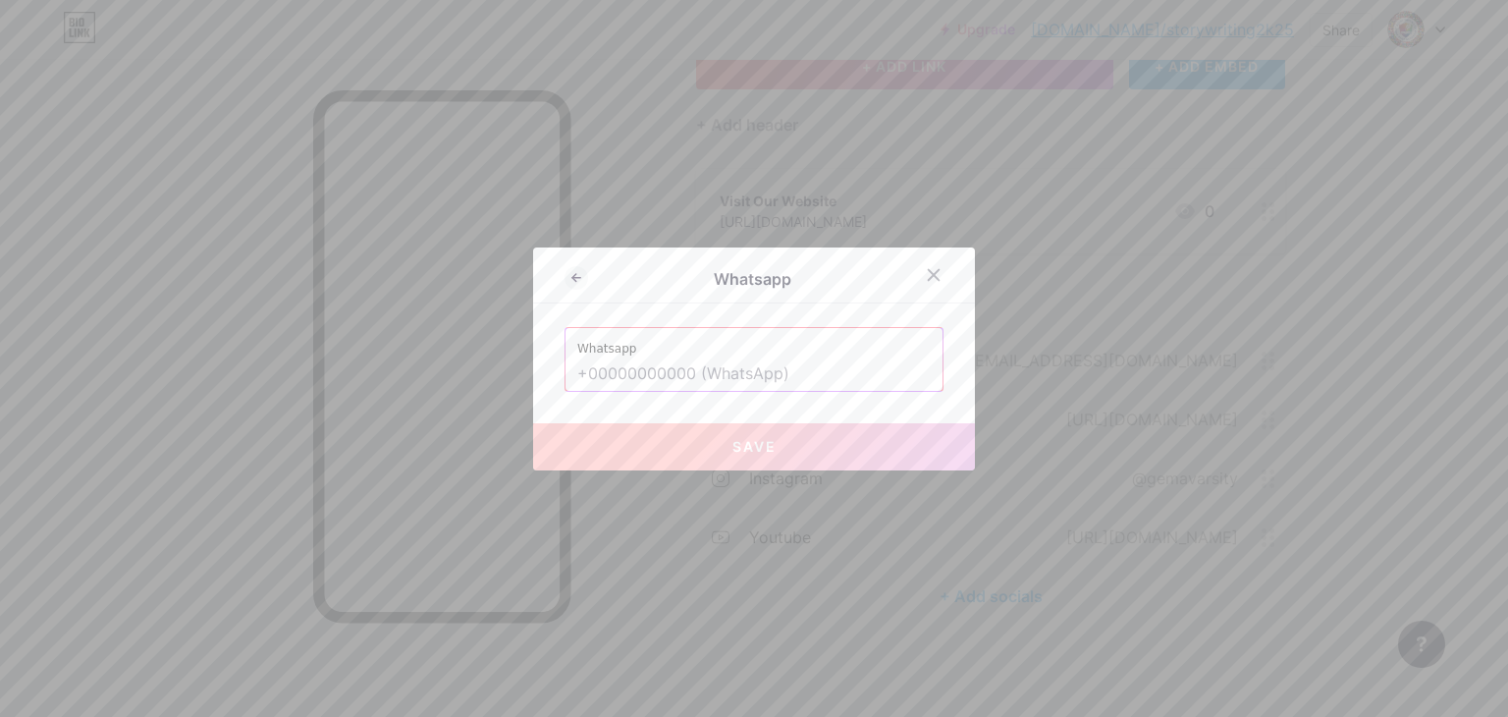
click at [813, 366] on input "text" at bounding box center [753, 373] width 353 height 33
paste input "[URL][DOMAIN_NAME][PHONE_NUMBER]"
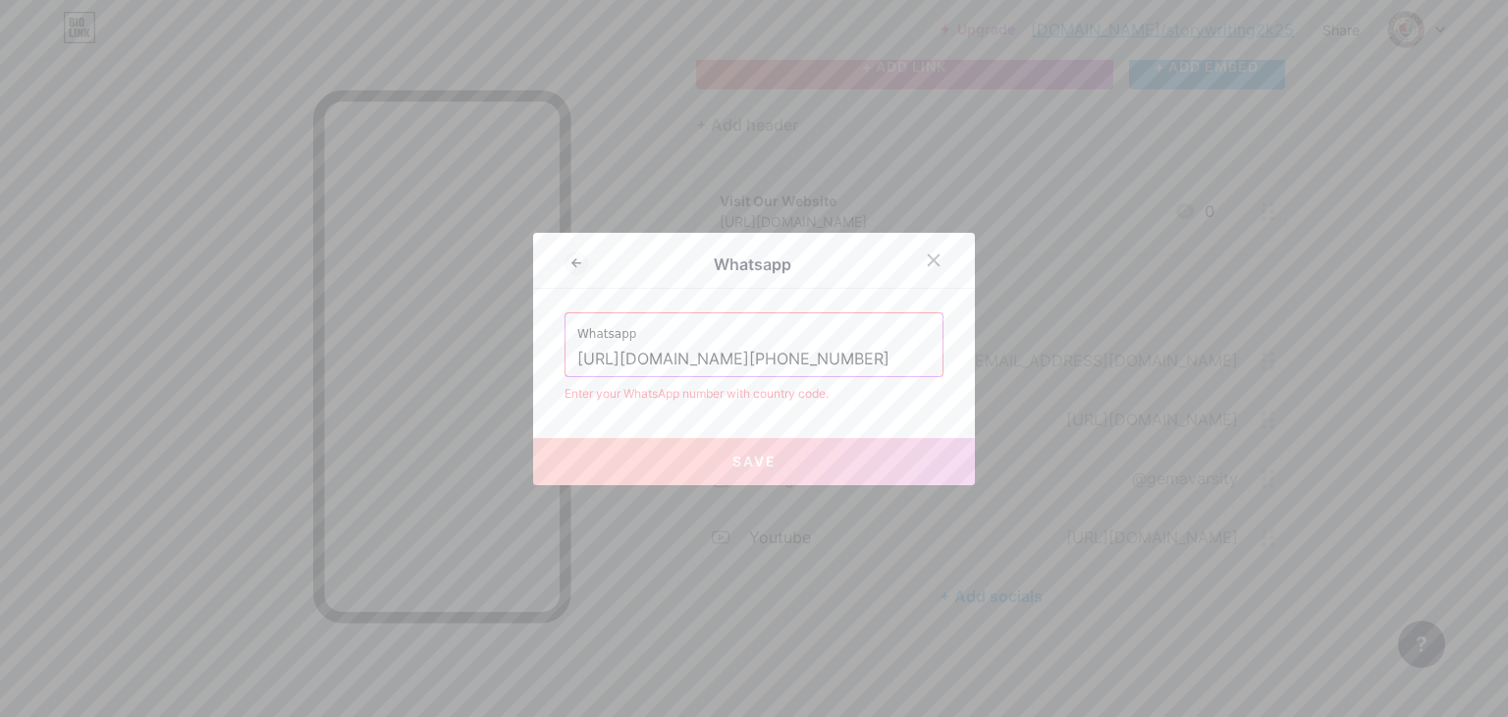
drag, startPoint x: 679, startPoint y: 362, endPoint x: 534, endPoint y: 374, distance: 145.8
click at [534, 374] on div "Whatsapp Whatsapp [URL][DOMAIN_NAME][PHONE_NUMBER] Enter your WhatsApp number w…" at bounding box center [754, 359] width 442 height 252
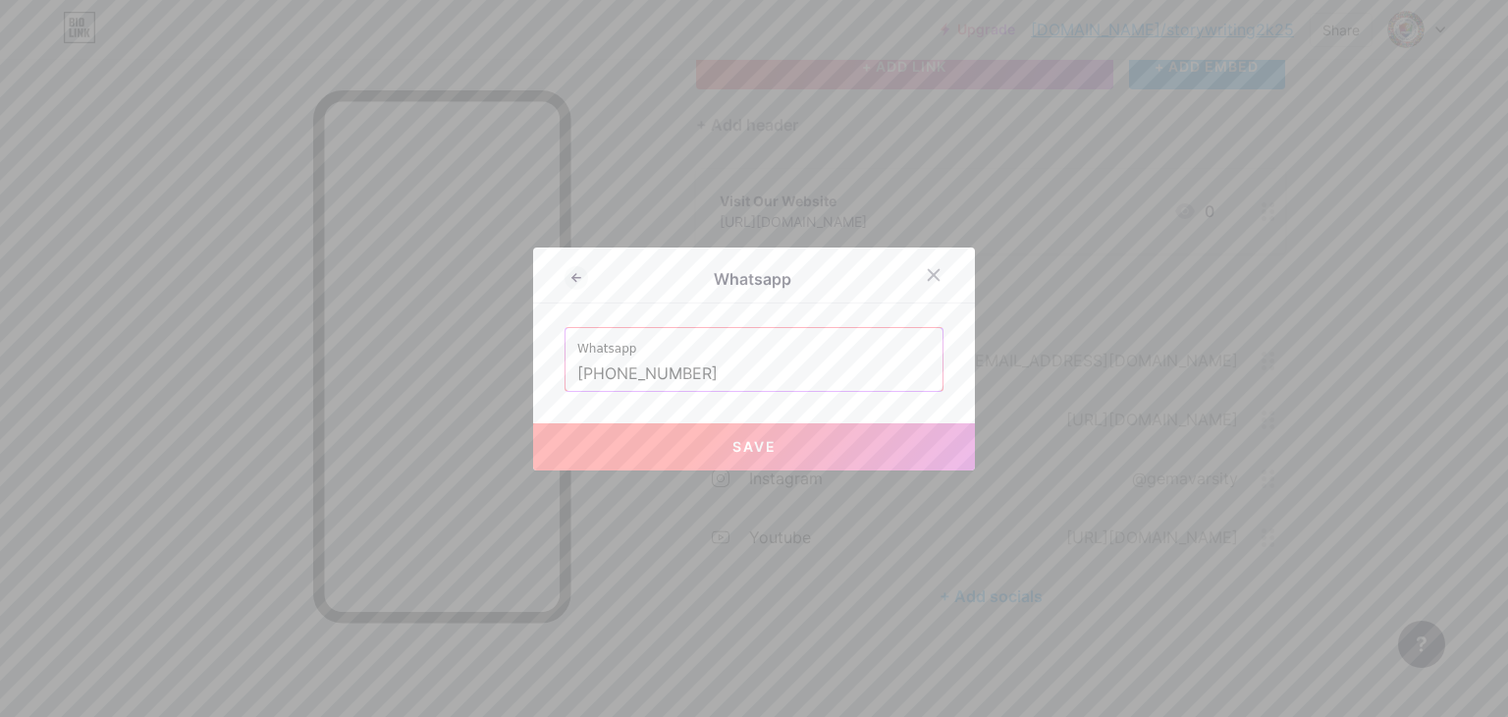
click at [686, 448] on button "Save" at bounding box center [754, 446] width 442 height 47
type input "[URL][DOMAIN_NAME][PHONE_NUMBER]"
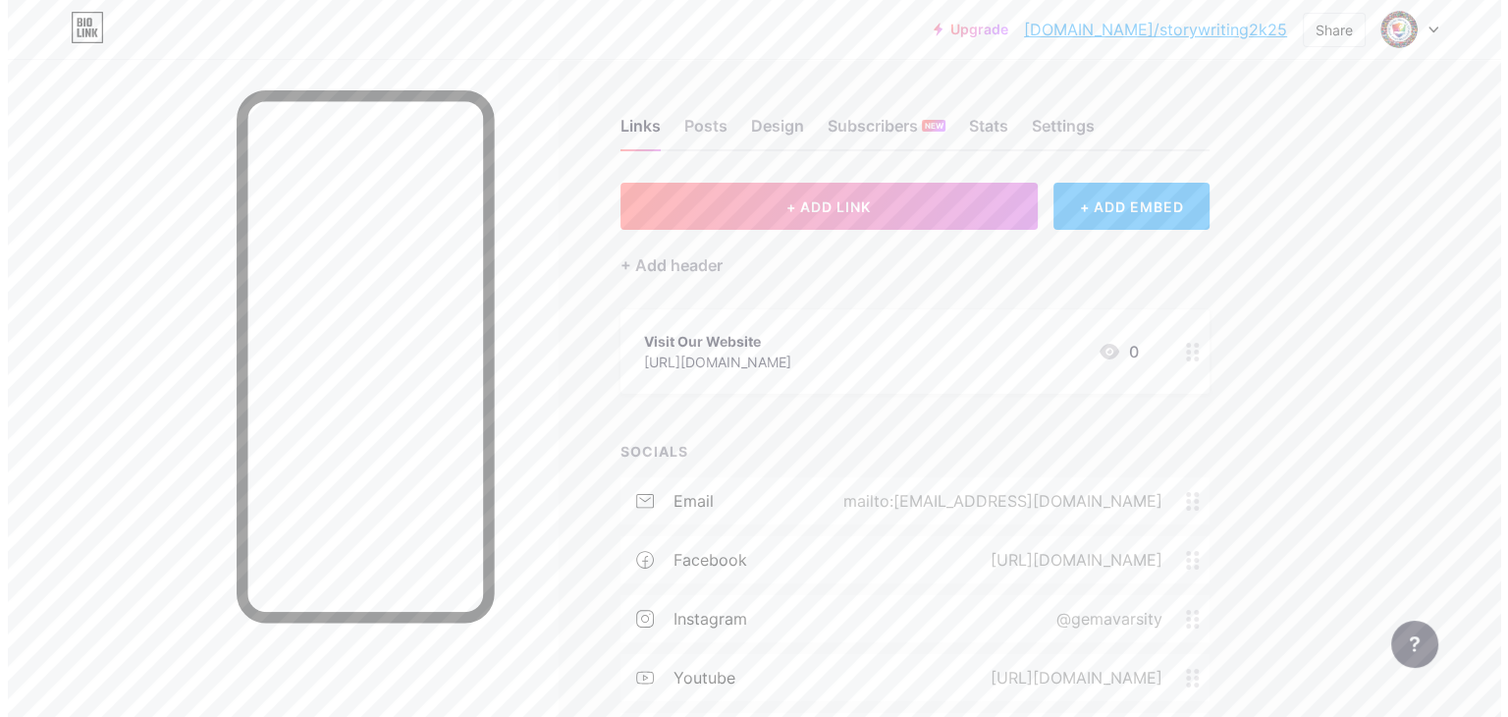
scroll to position [0, 0]
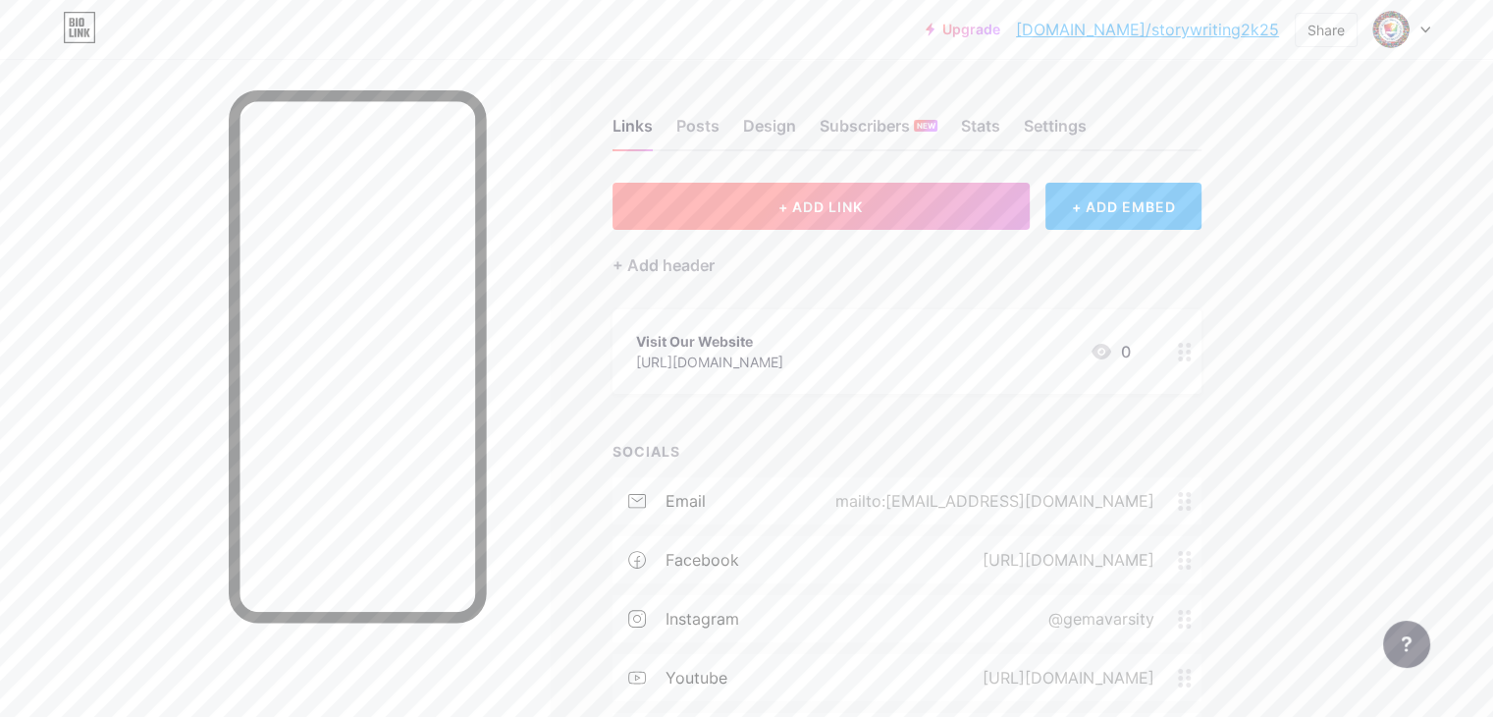
click at [894, 214] on button "+ ADD LINK" at bounding box center [821, 206] width 417 height 47
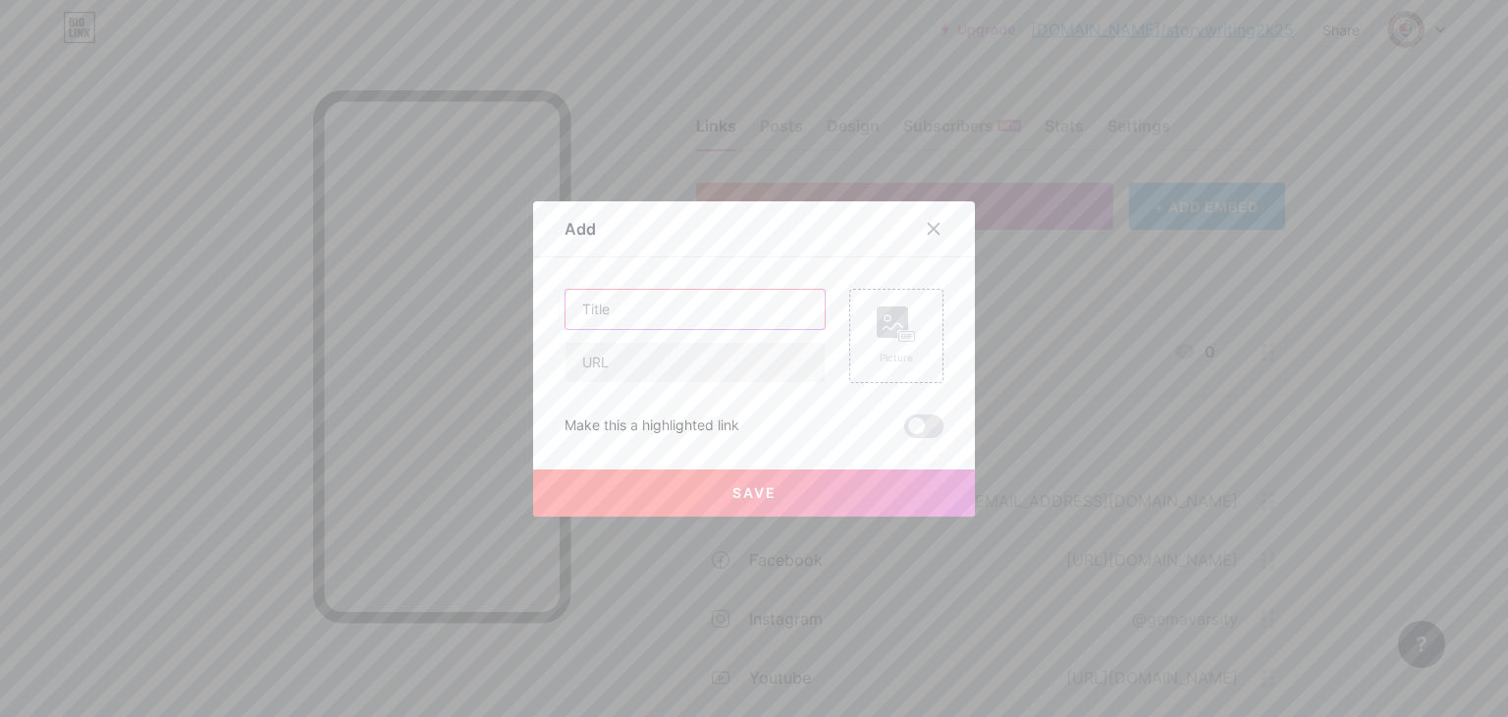
click at [664, 303] on input "text" at bounding box center [694, 309] width 259 height 39
type input "About Our Competition"
click at [655, 364] on input "text" at bounding box center [694, 362] width 259 height 39
paste input "[URL][DOMAIN_NAME]"
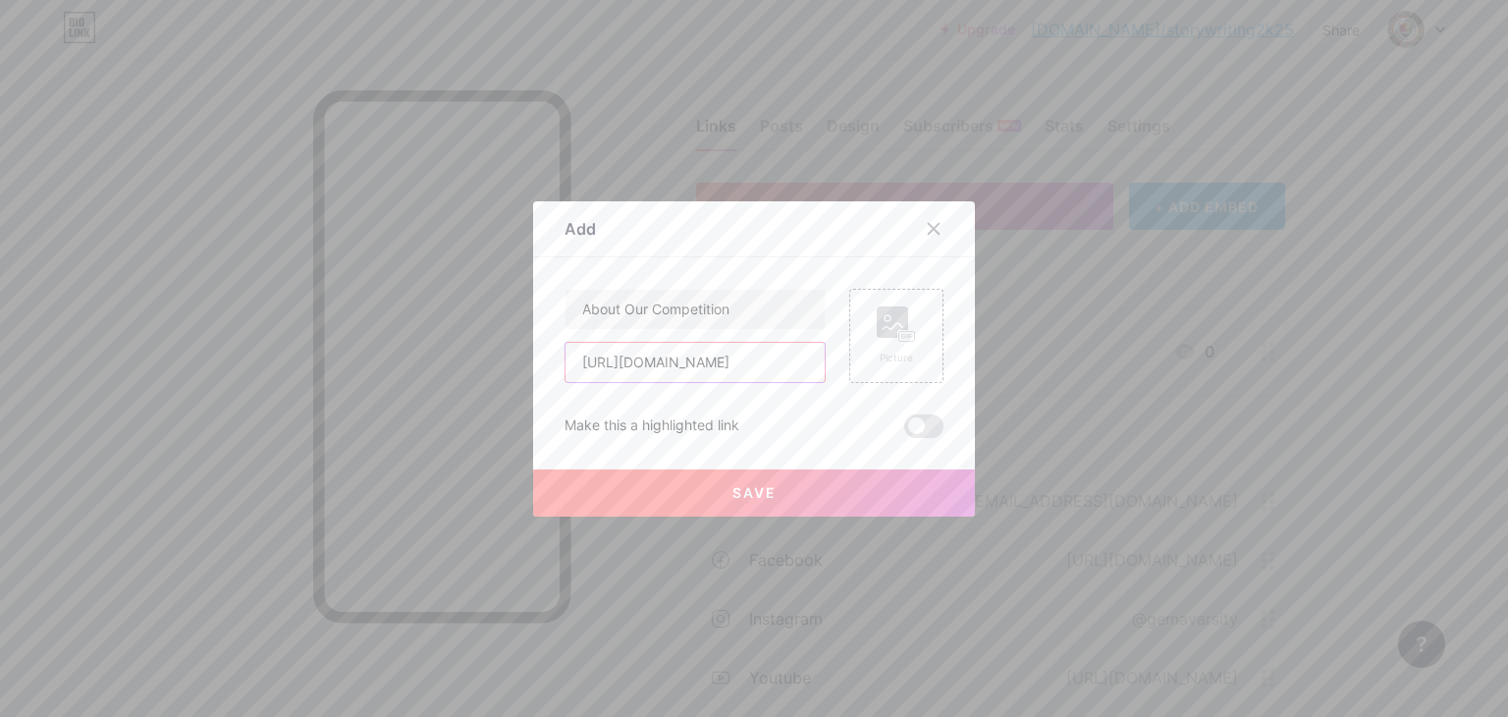
type input "[URL][DOMAIN_NAME]"
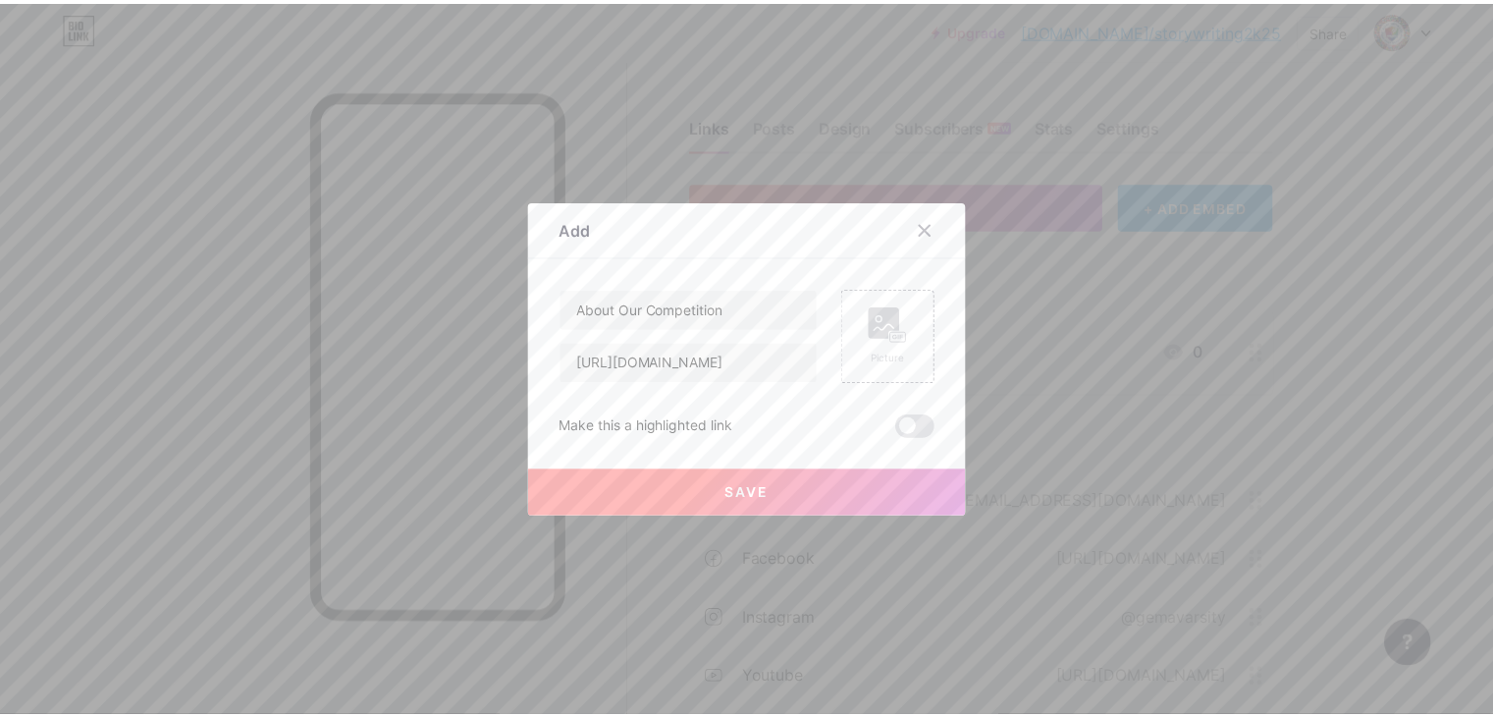
scroll to position [0, 0]
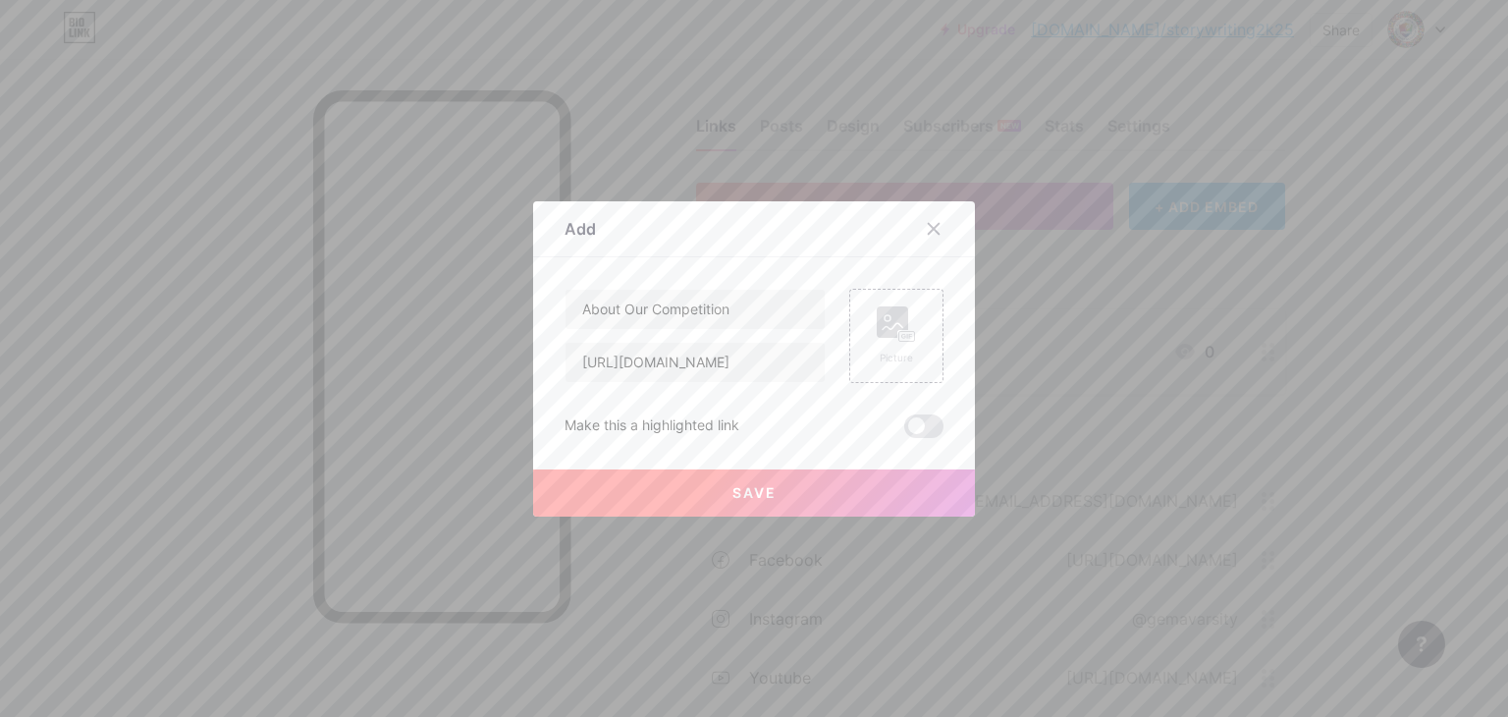
click at [702, 497] on button "Save" at bounding box center [754, 492] width 442 height 47
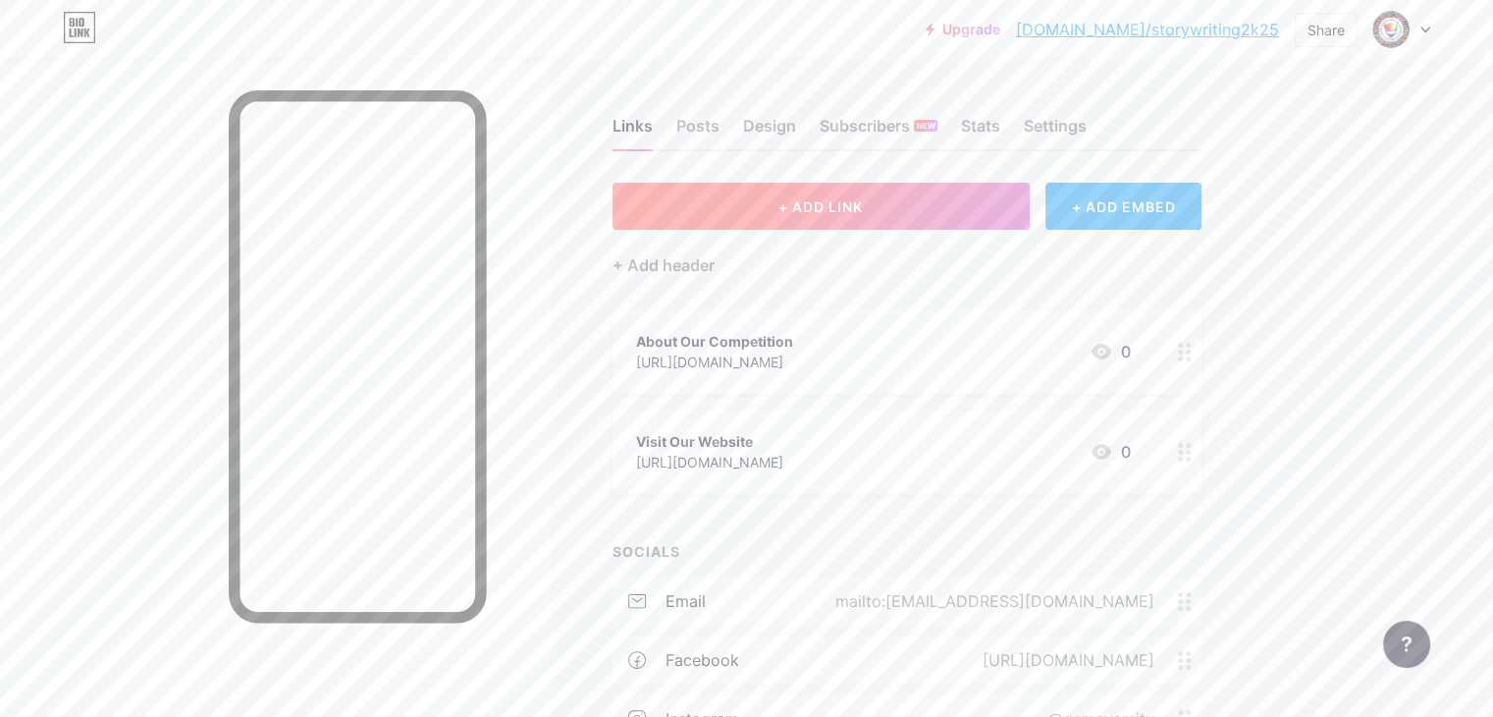
click at [965, 210] on button "+ ADD LINK" at bounding box center [821, 206] width 417 height 47
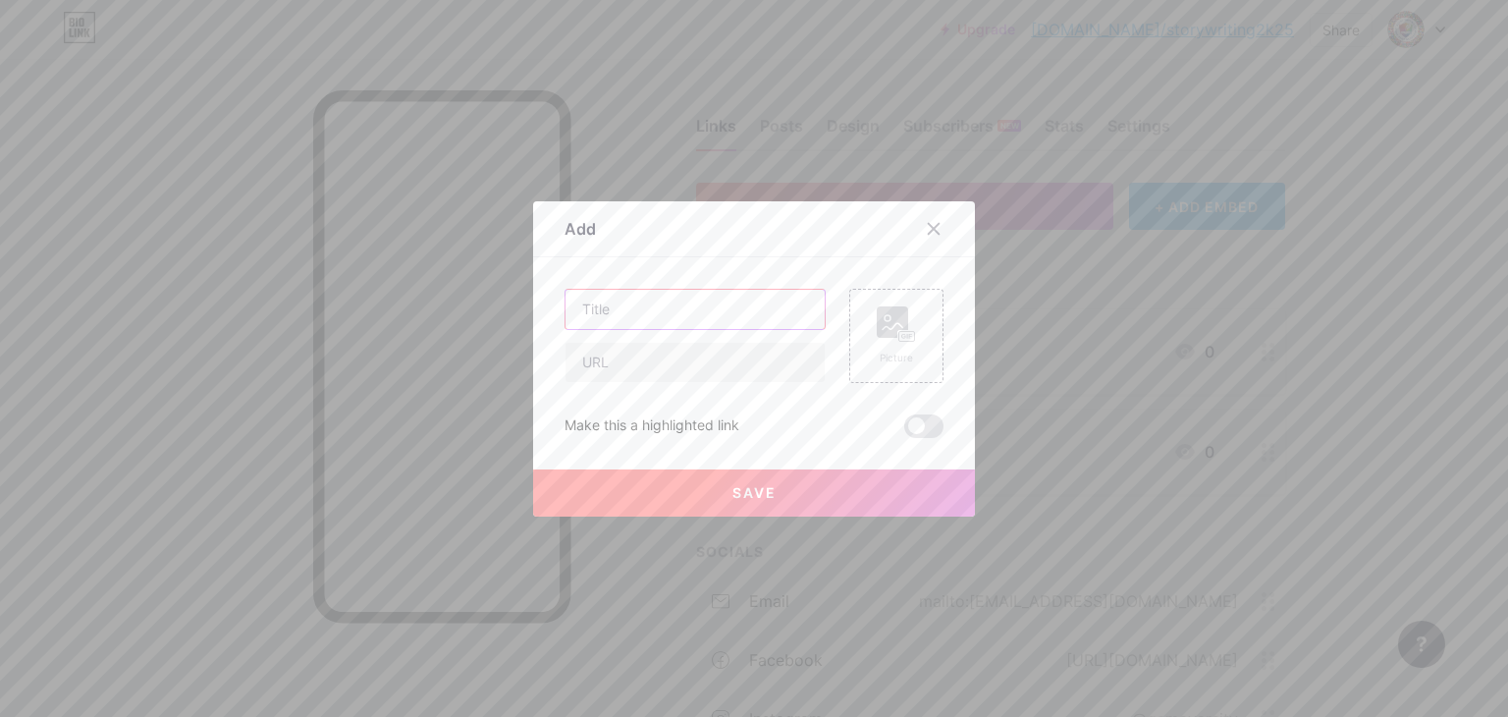
click at [650, 319] on input "text" at bounding box center [694, 309] width 259 height 39
type input "Previous Stories"
click at [589, 352] on input "text" at bounding box center [694, 362] width 259 height 39
paste input "[URL][DOMAIN_NAME]"
type input "[URL][DOMAIN_NAME]"
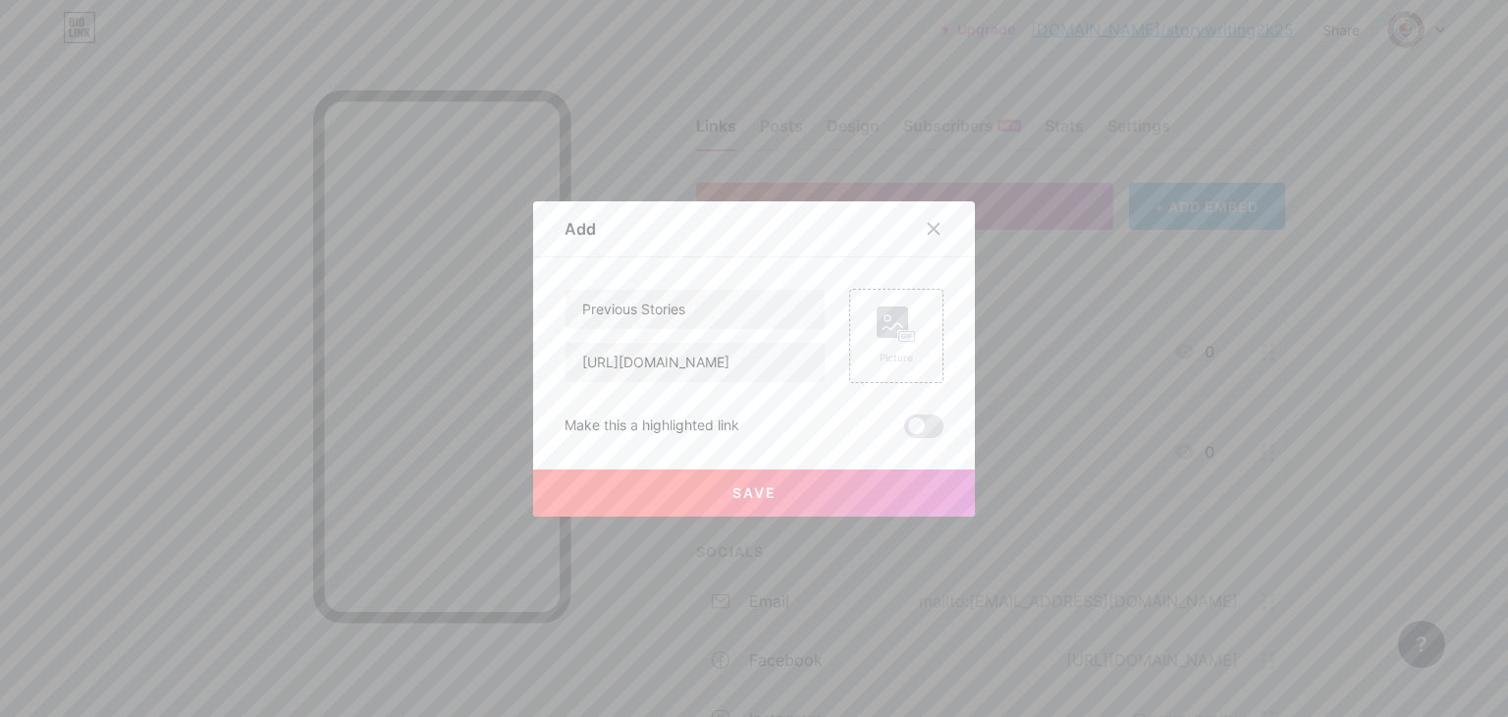
click at [724, 508] on button "Save" at bounding box center [754, 492] width 442 height 47
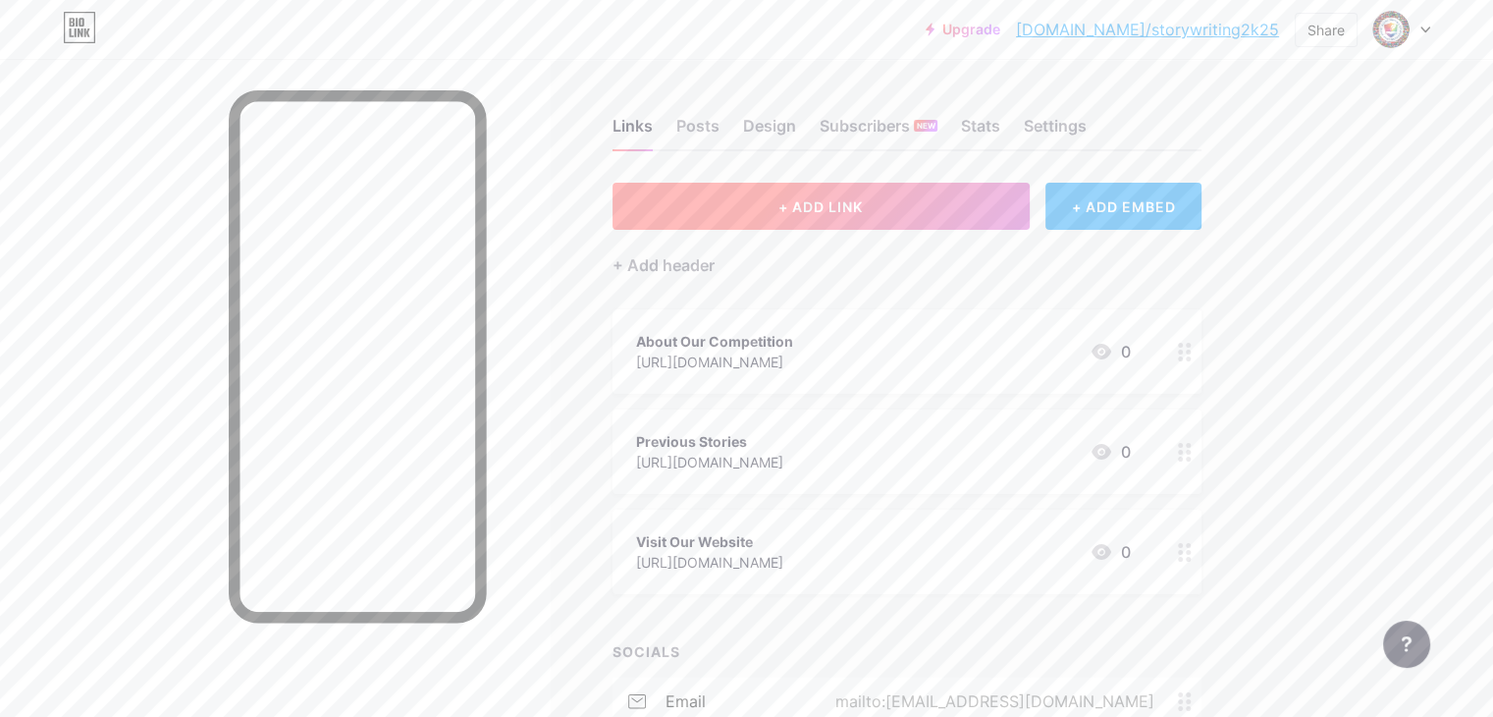
click at [834, 213] on button "+ ADD LINK" at bounding box center [821, 206] width 417 height 47
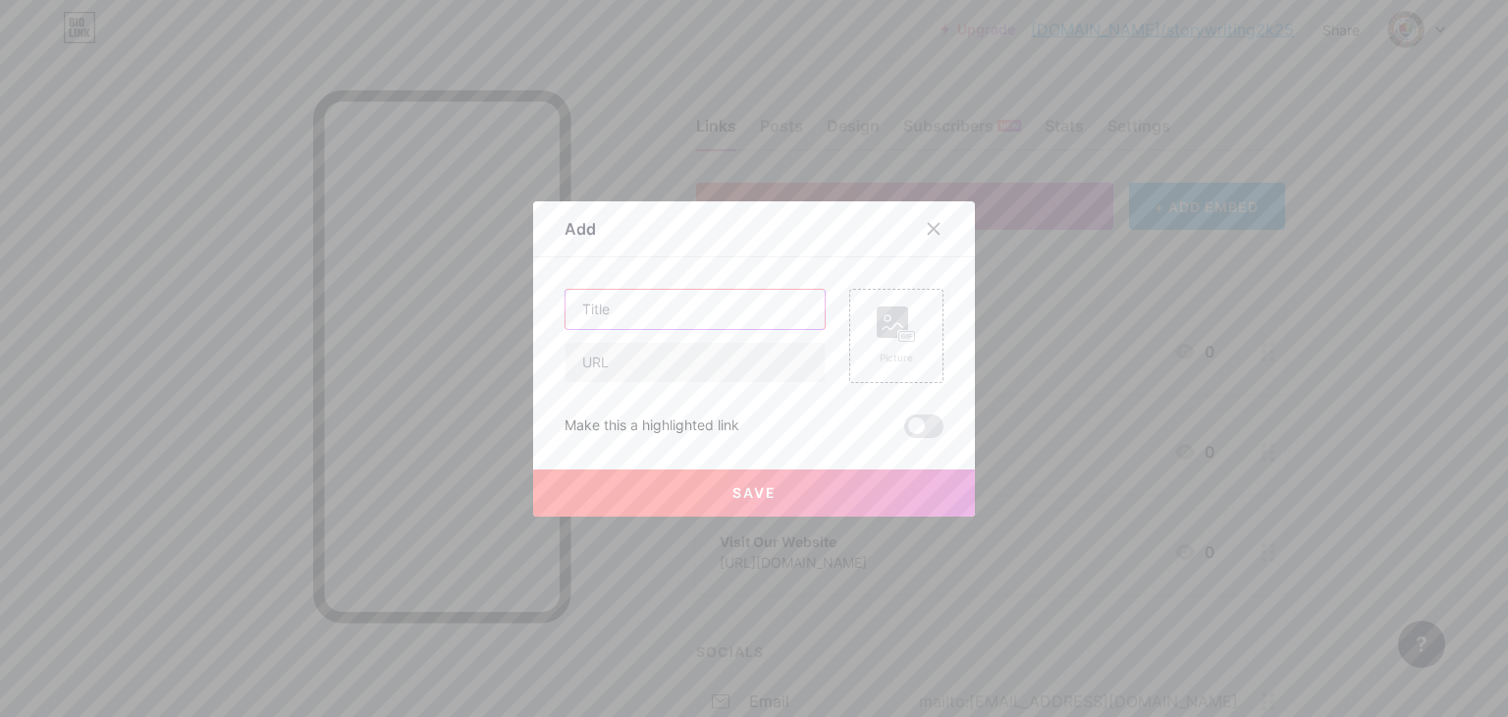
click at [719, 319] on input "text" at bounding box center [694, 309] width 259 height 39
type input "Contact Us"
click at [711, 343] on input "text" at bounding box center [694, 362] width 259 height 39
paste input "[URL][DOMAIN_NAME]"
type input "[URL][DOMAIN_NAME]"
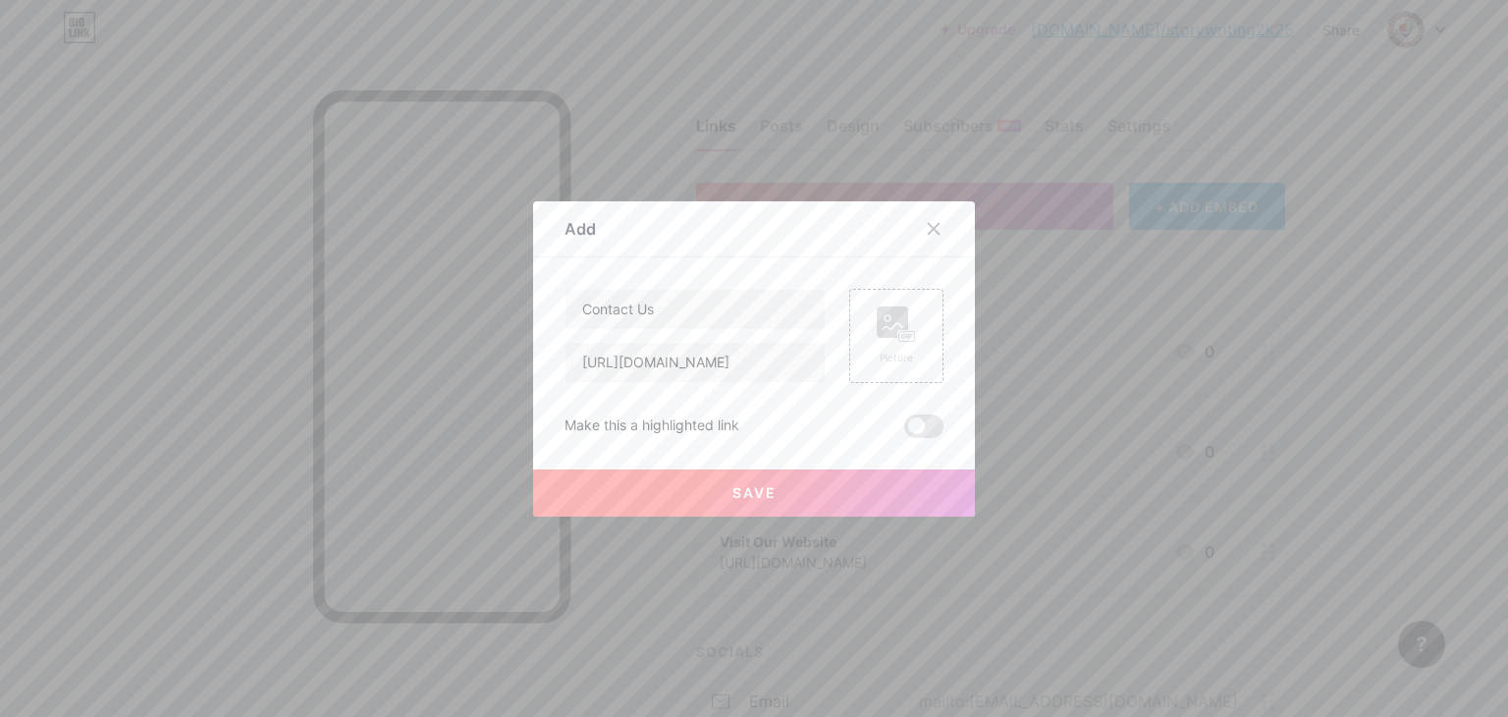
click at [674, 492] on button "Save" at bounding box center [754, 492] width 442 height 47
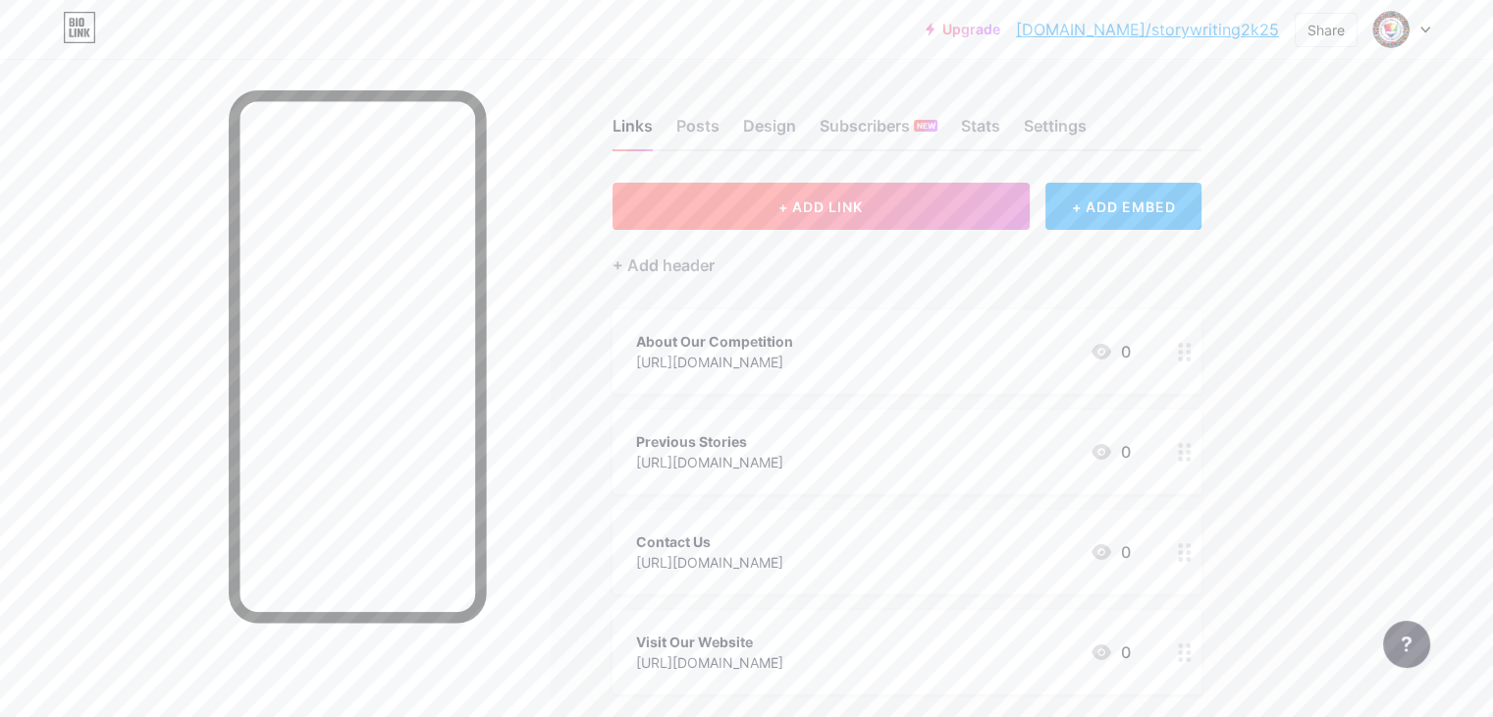
click at [852, 218] on button "+ ADD LINK" at bounding box center [821, 206] width 417 height 47
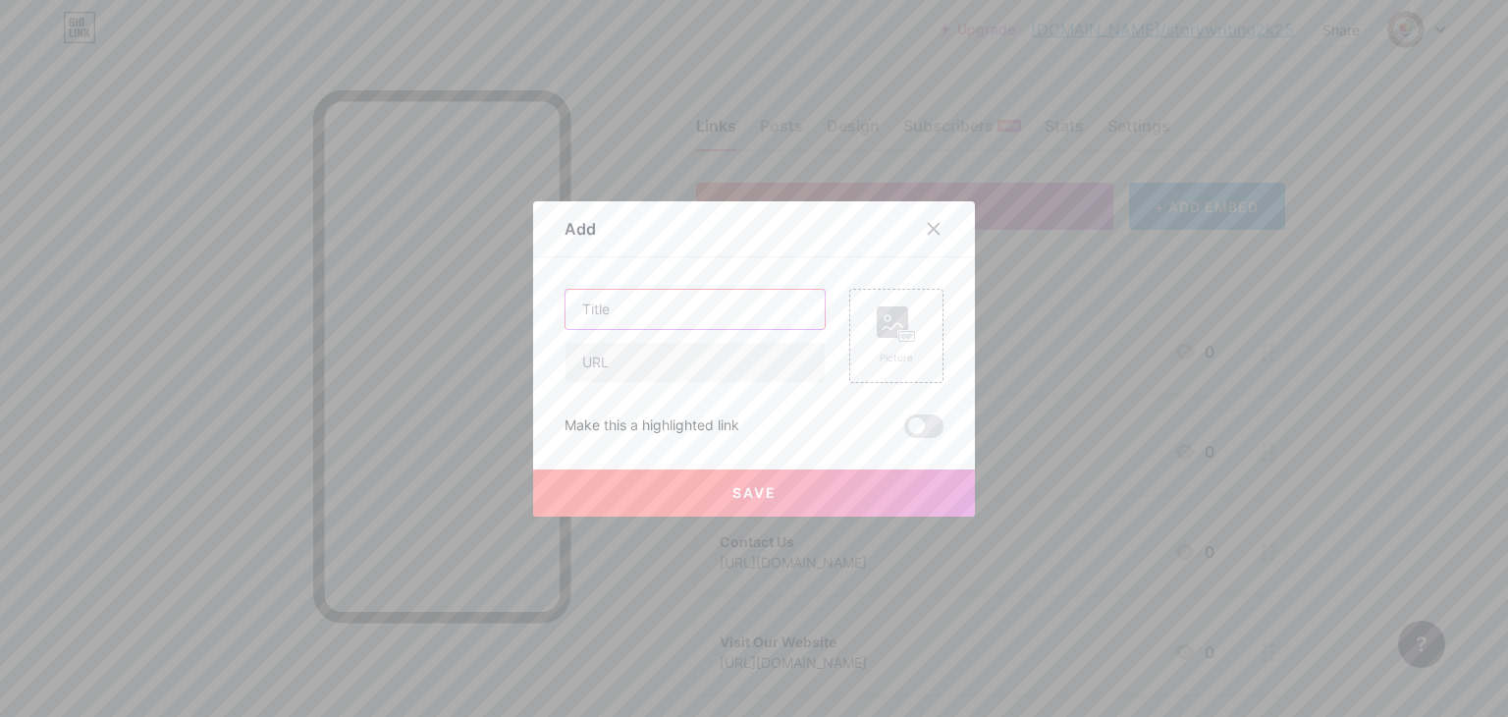
click at [707, 315] on input "text" at bounding box center [694, 309] width 259 height 39
type input "FAQ's"
click at [697, 374] on input "text" at bounding box center [694, 362] width 259 height 39
paste input "[URL][DOMAIN_NAME]"
type input "[URL][DOMAIN_NAME]"
